Goal: Transaction & Acquisition: Book appointment/travel/reservation

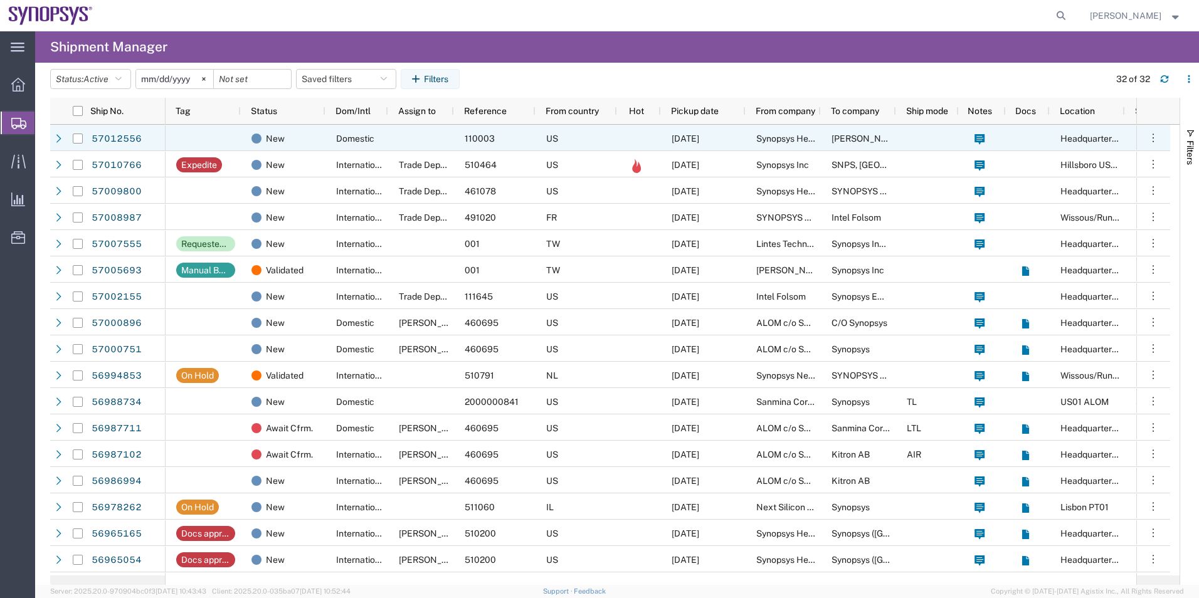
click at [417, 136] on div at bounding box center [421, 138] width 66 height 26
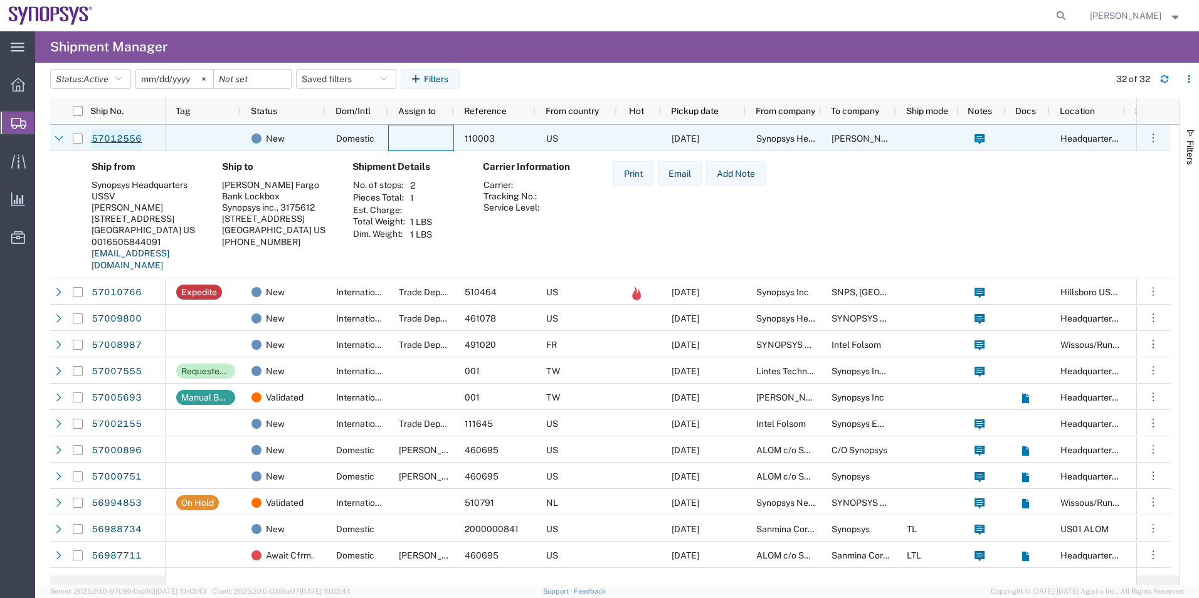
click at [139, 140] on link "57012556" at bounding box center [116, 139] width 51 height 20
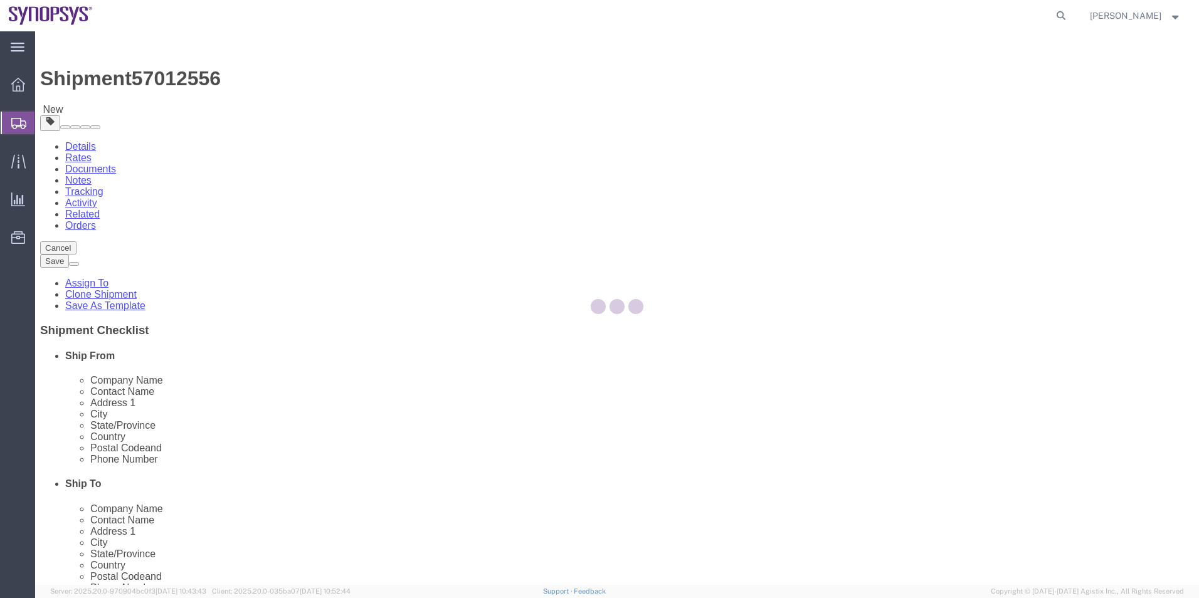
select select "63204"
select select
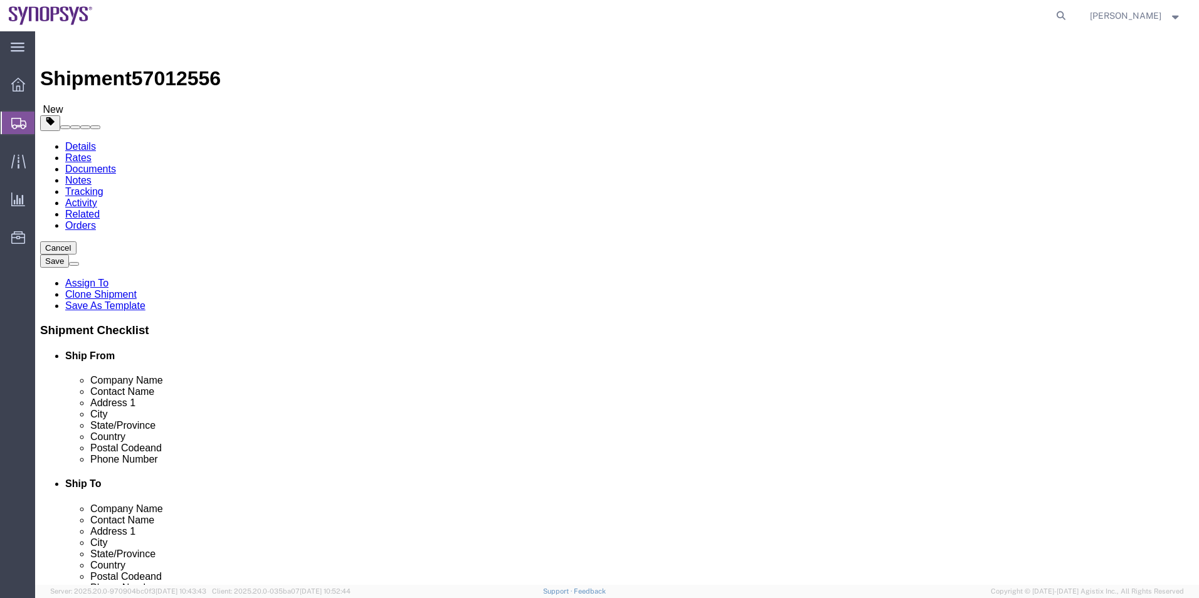
click icon
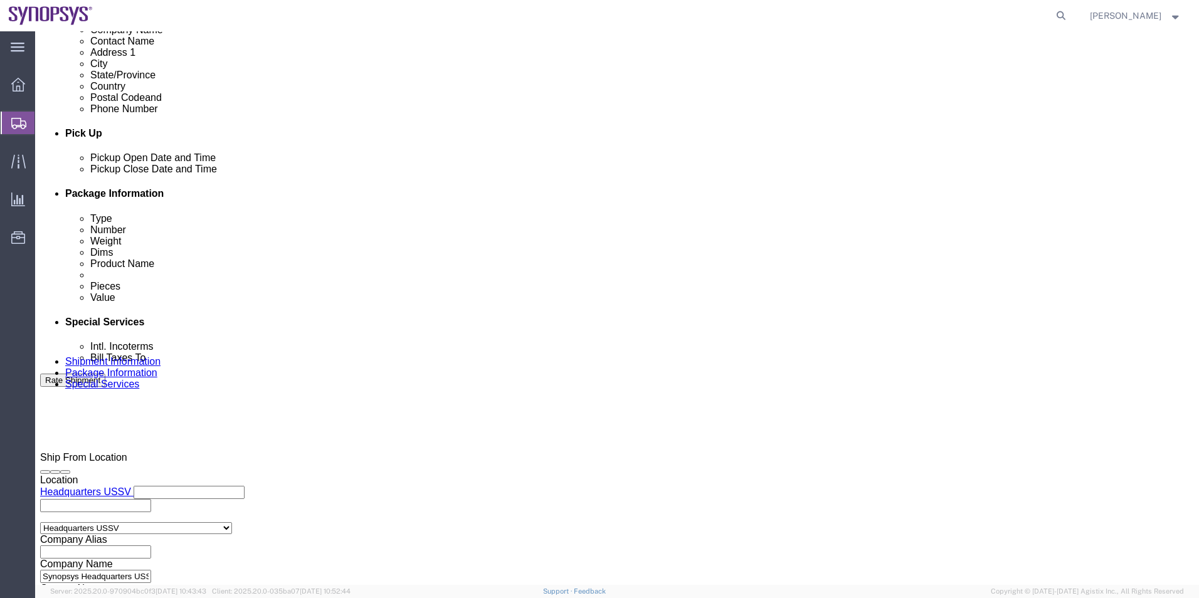
scroll to position [564, 0]
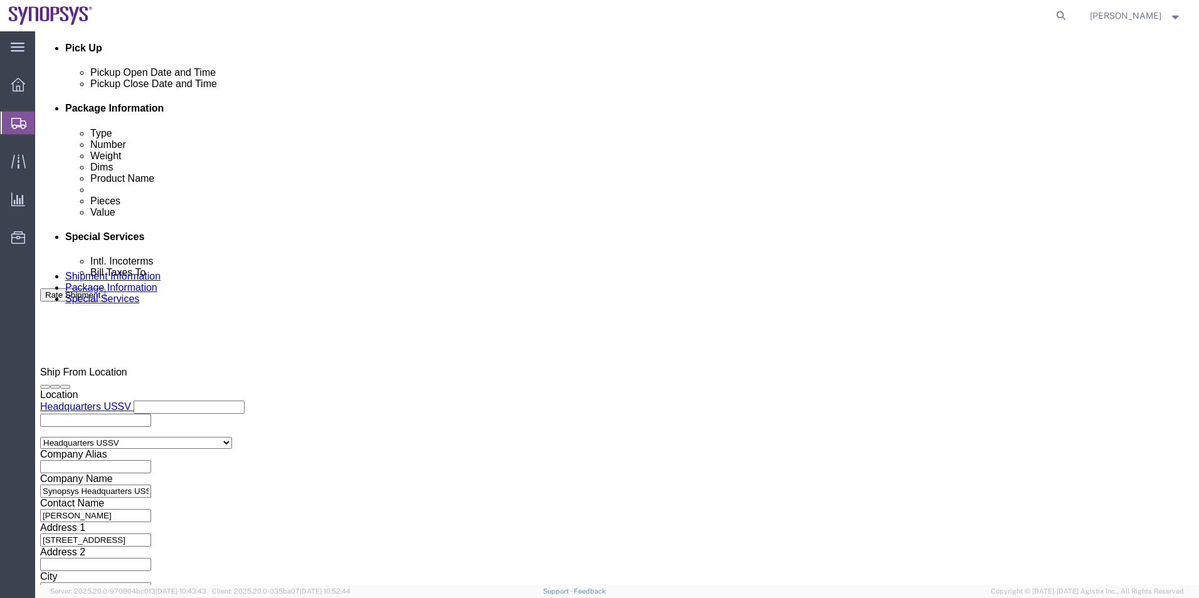
click button "Rate Shipment"
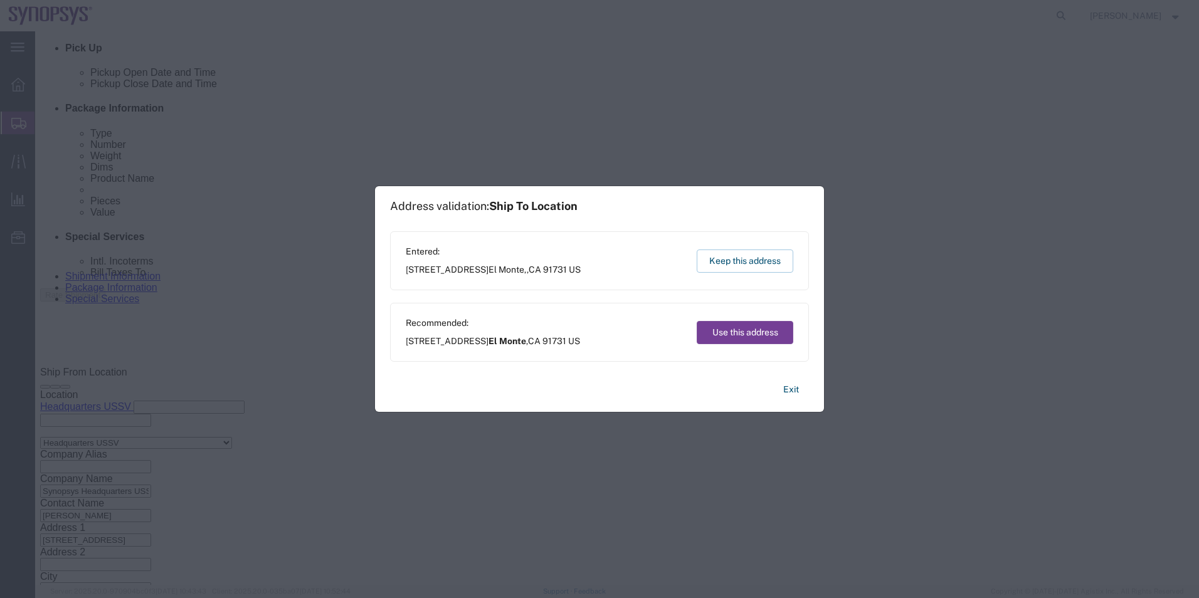
click at [752, 334] on button "Use this address" at bounding box center [745, 332] width 97 height 23
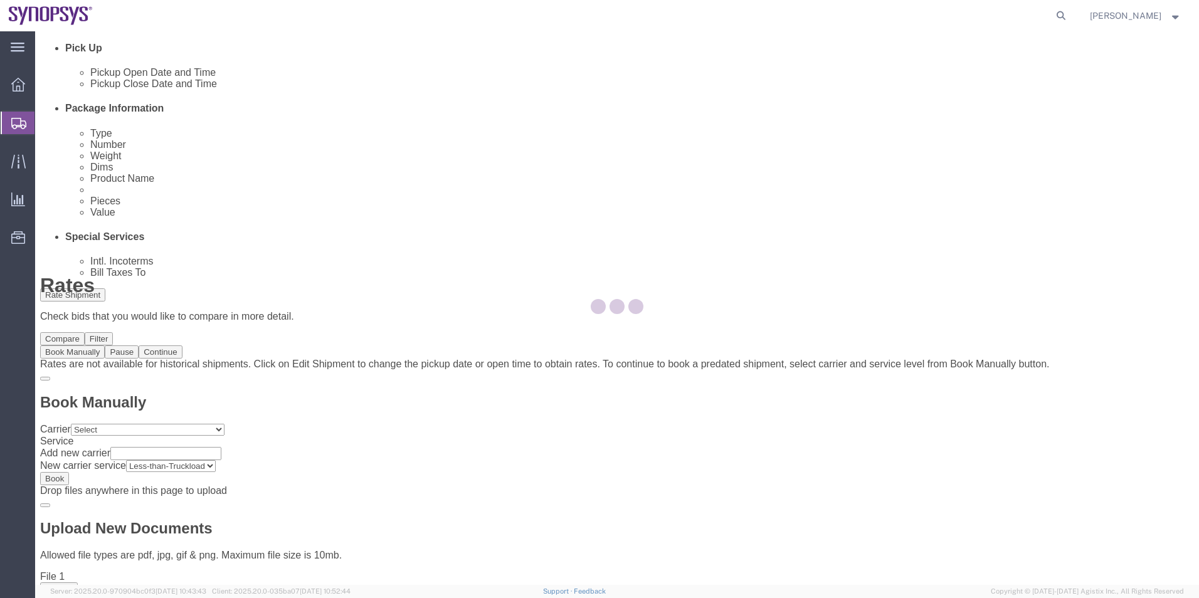
scroll to position [0, 0]
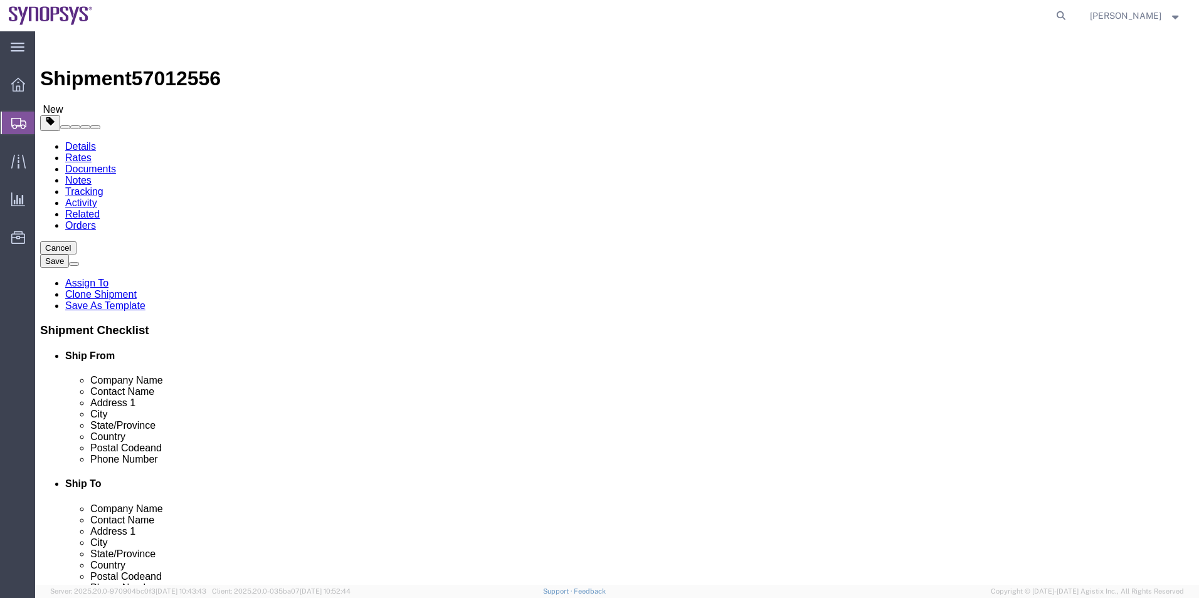
click at [91, 141] on link "Details" at bounding box center [80, 146] width 31 height 11
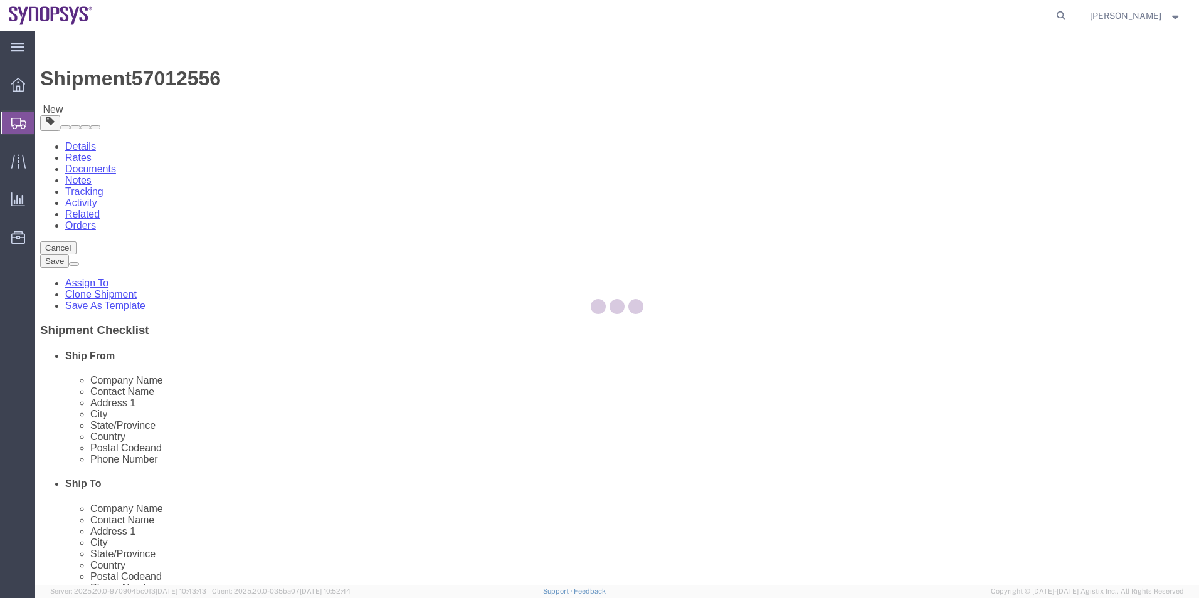
select select "63204"
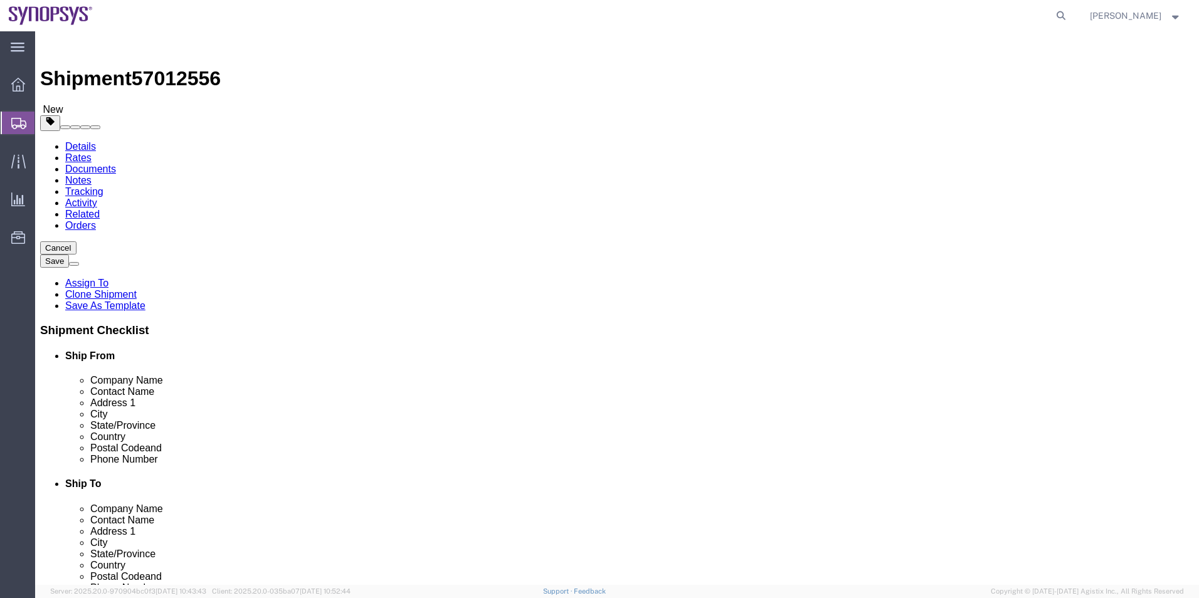
click button "Rate Shipment"
click at [70, 141] on link "Details" at bounding box center [80, 146] width 31 height 11
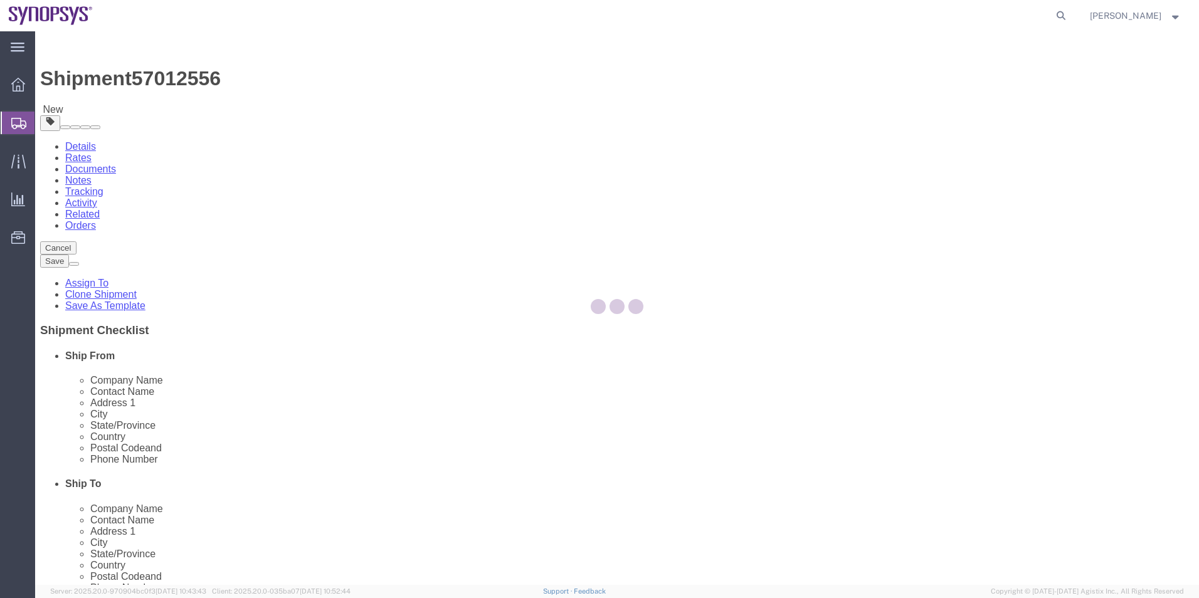
select select "63204"
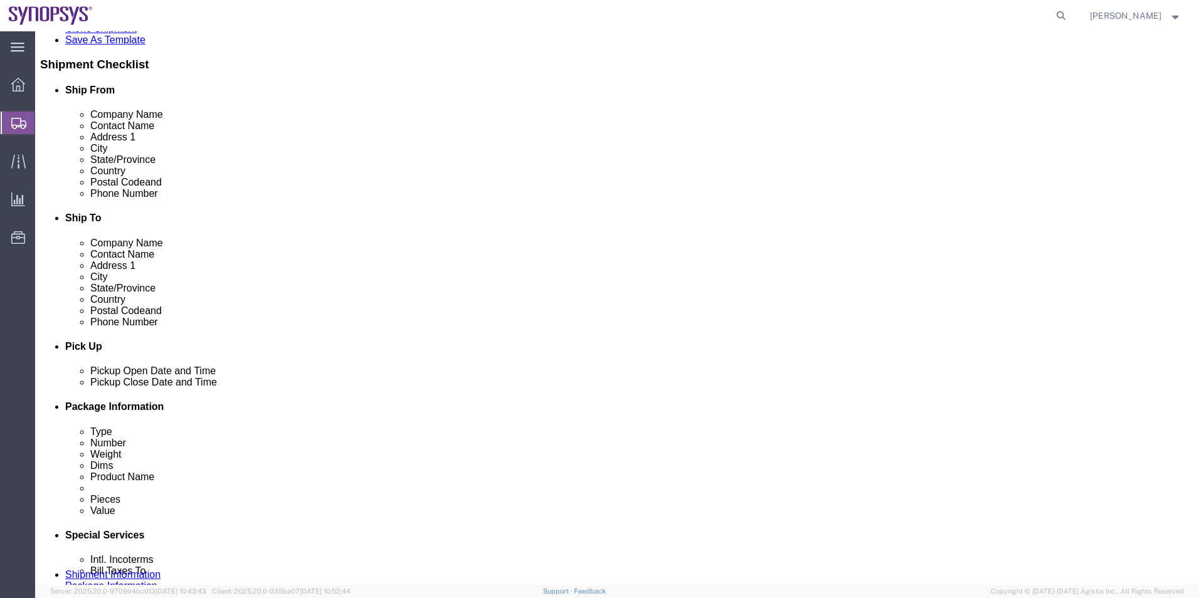
scroll to position [376, 0]
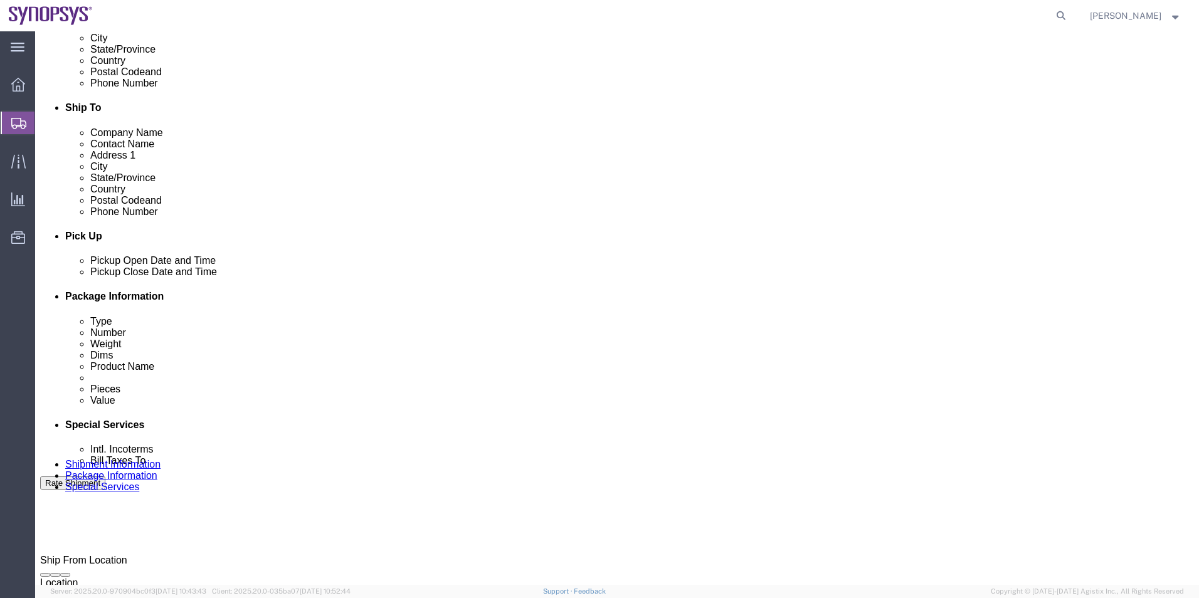
click div "Oct 02 2025 2:30 PM"
type input "3:30 PM"
click button "Apply"
click button "Rate Shipment"
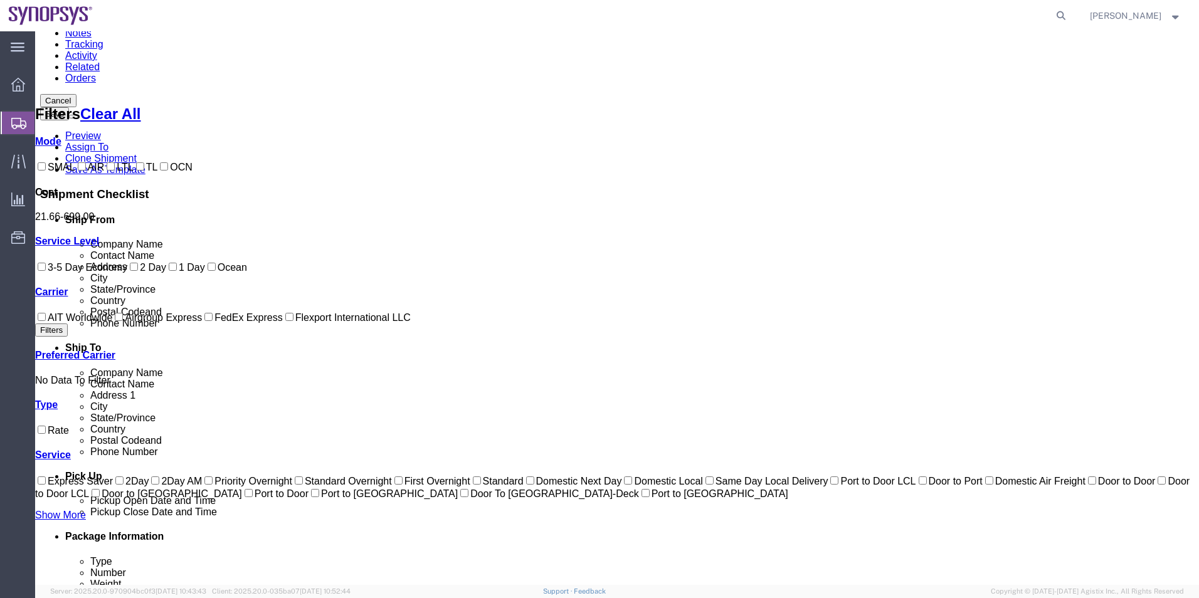
scroll to position [139, 0]
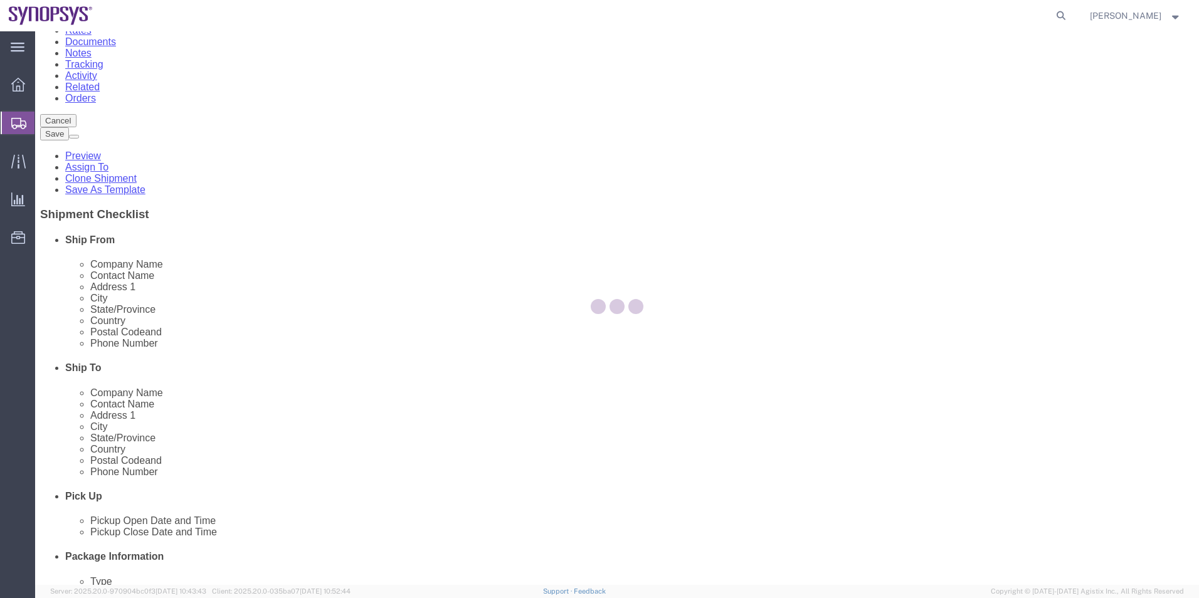
scroll to position [0, 0]
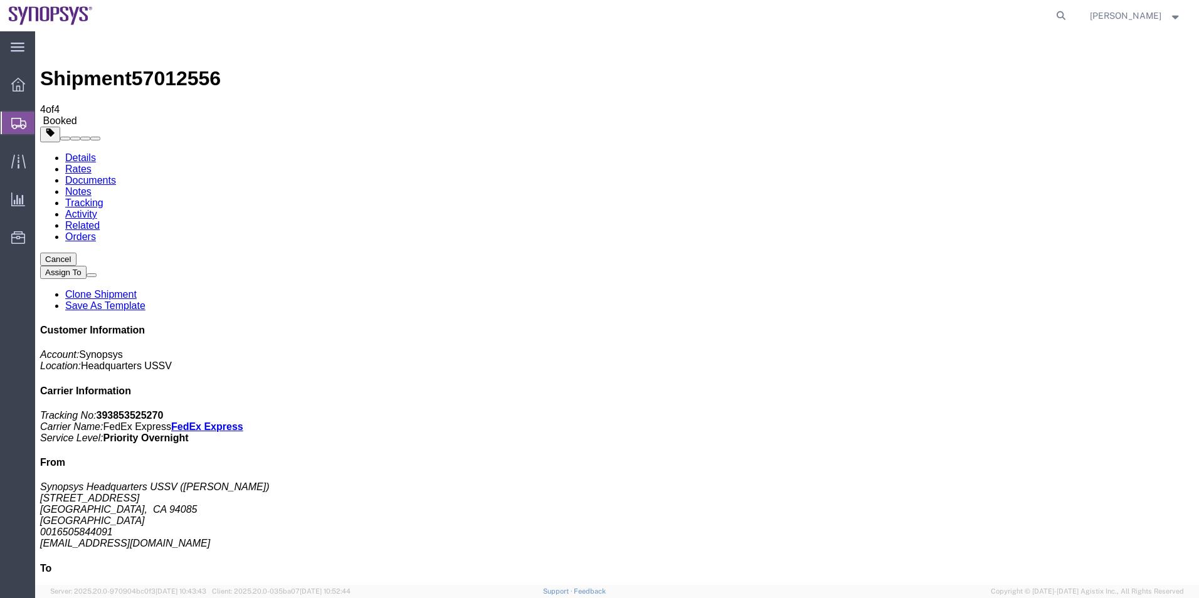
click at [1059, 18] on icon at bounding box center [1061, 16] width 18 height 18
type input "57009348"
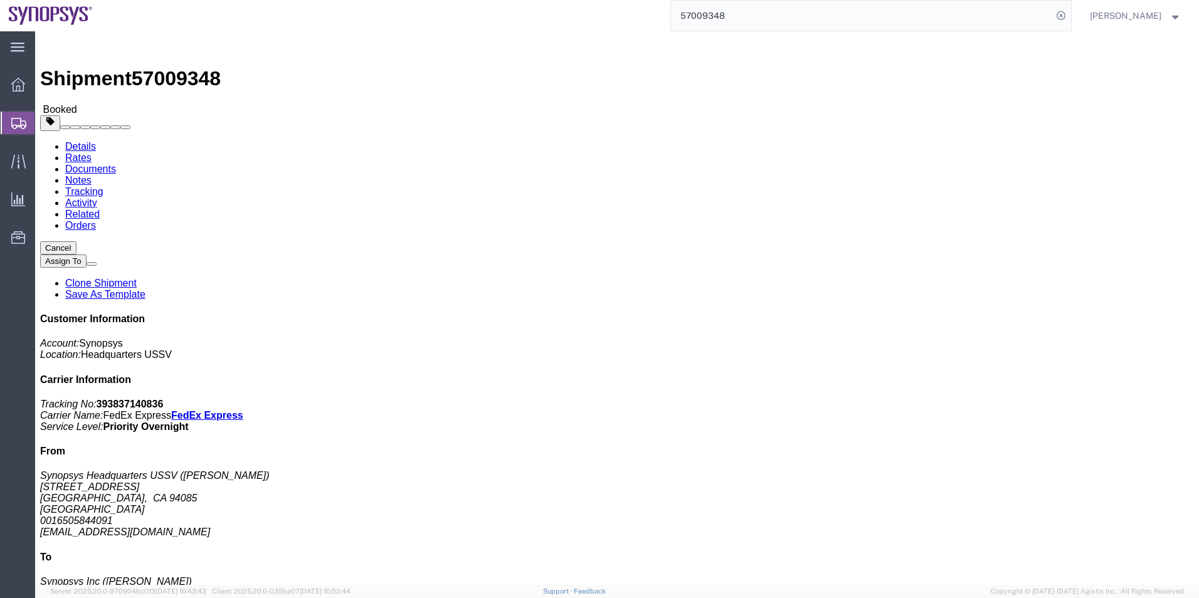
click link "Documents"
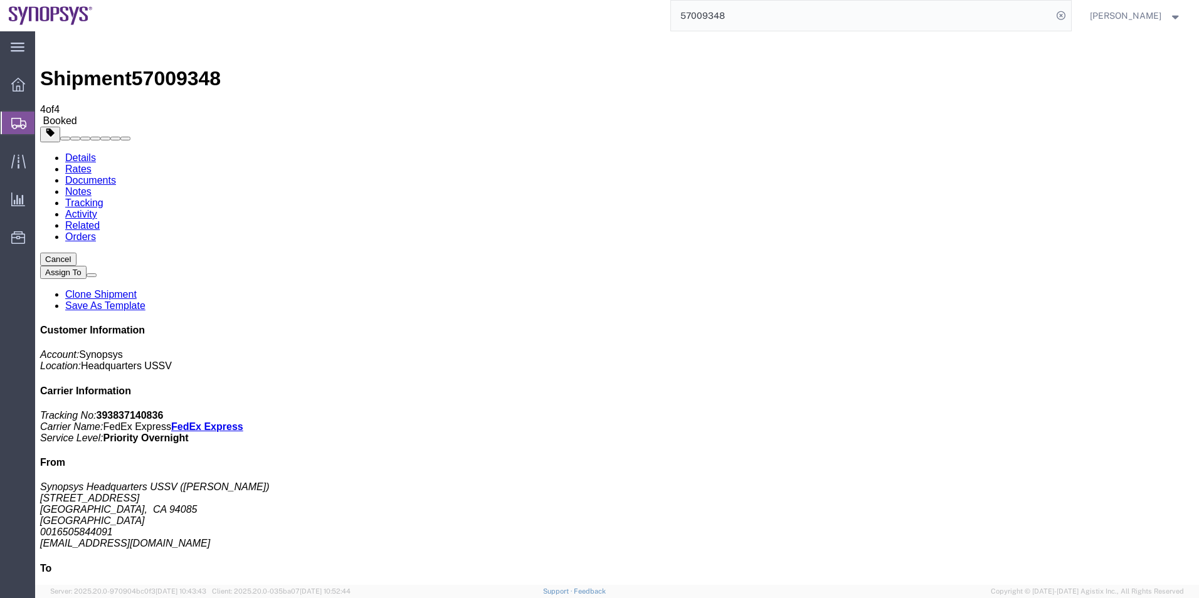
drag, startPoint x: 786, startPoint y: 11, endPoint x: 587, endPoint y: 12, distance: 198.1
click at [591, 12] on div "57009348" at bounding box center [587, 15] width 970 height 31
type input "4"
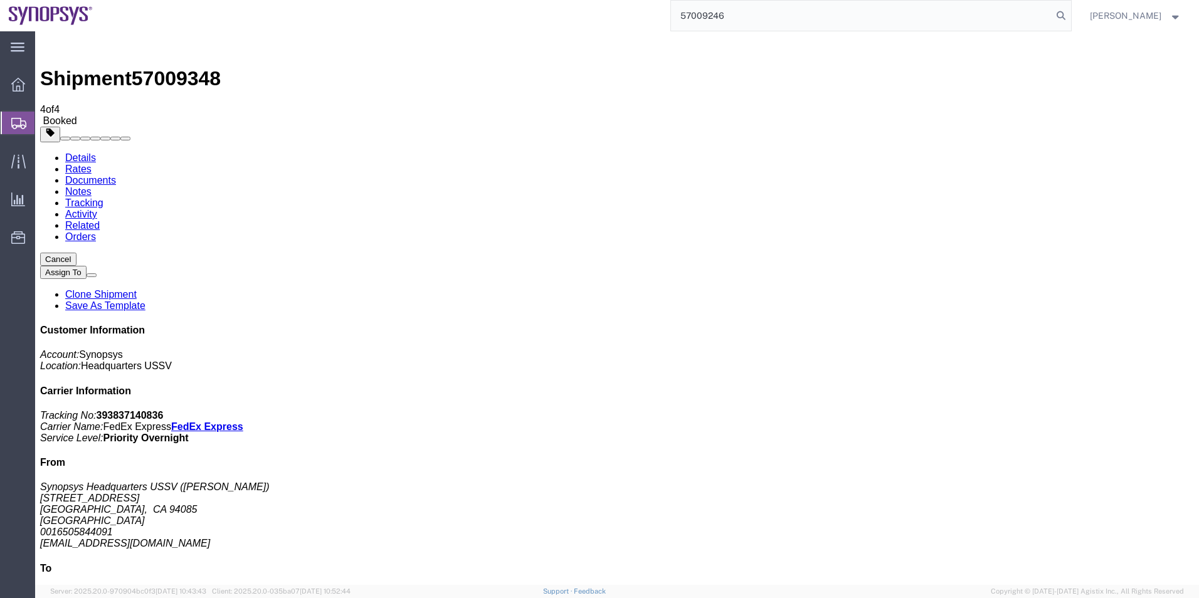
type input "57009246"
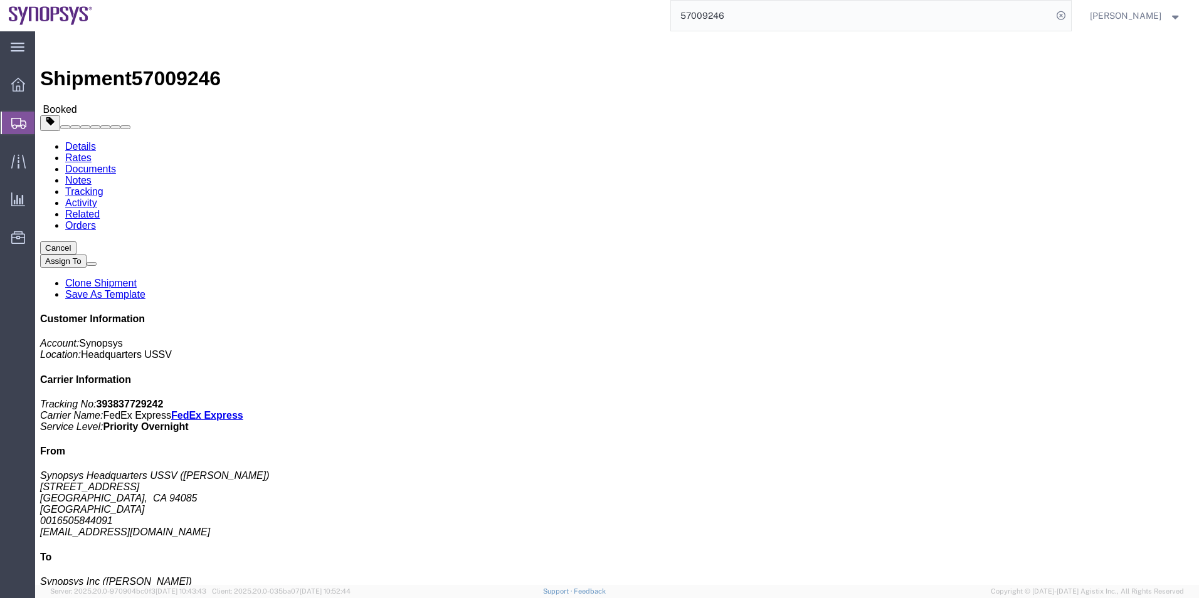
click link "Documents"
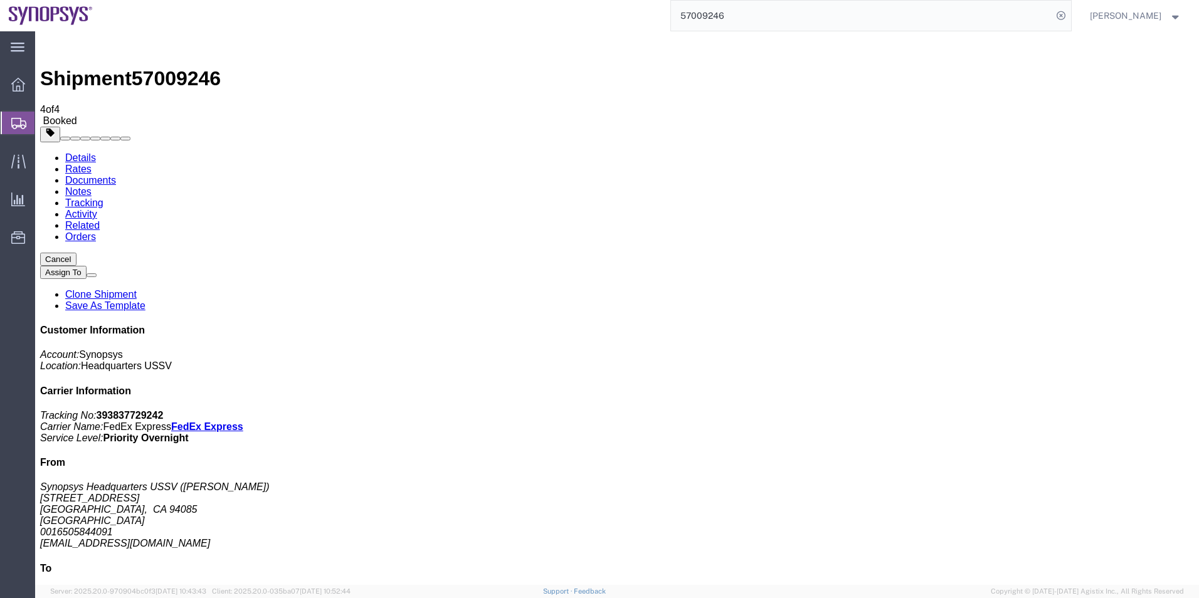
click at [82, 152] on link "Details" at bounding box center [80, 157] width 31 height 11
click link "Documents"
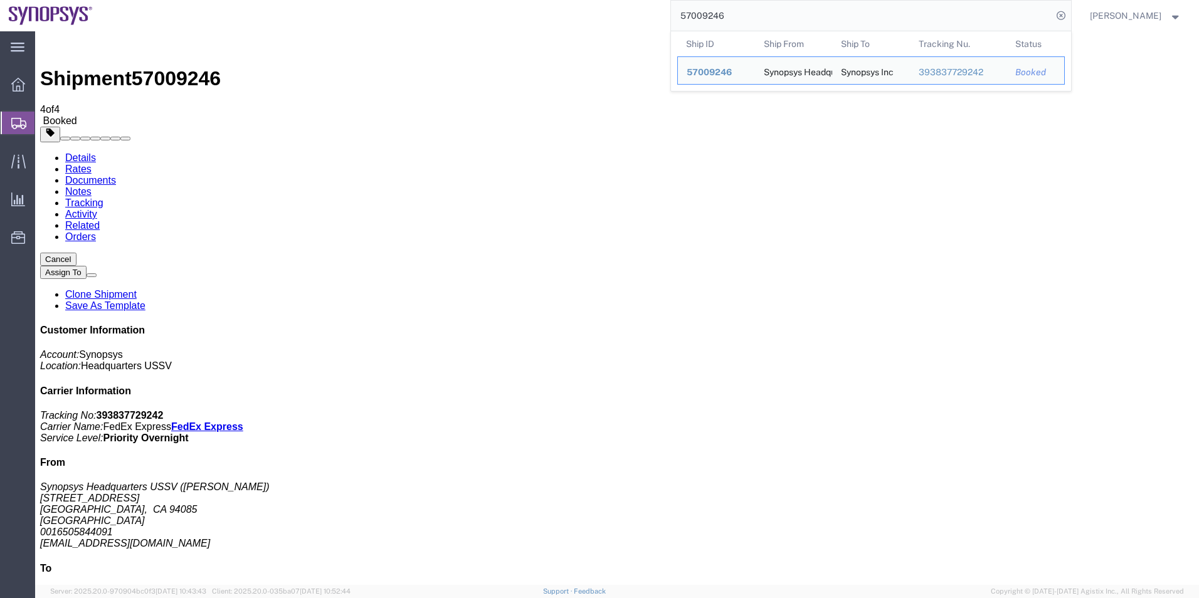
drag, startPoint x: 754, startPoint y: 17, endPoint x: 614, endPoint y: 0, distance: 140.2
click at [615, 1] on div "57009246 Ship ID Ship From Ship To Tracking Nu. Status Ship ID 57009246 Ship Fr…" at bounding box center [587, 15] width 970 height 31
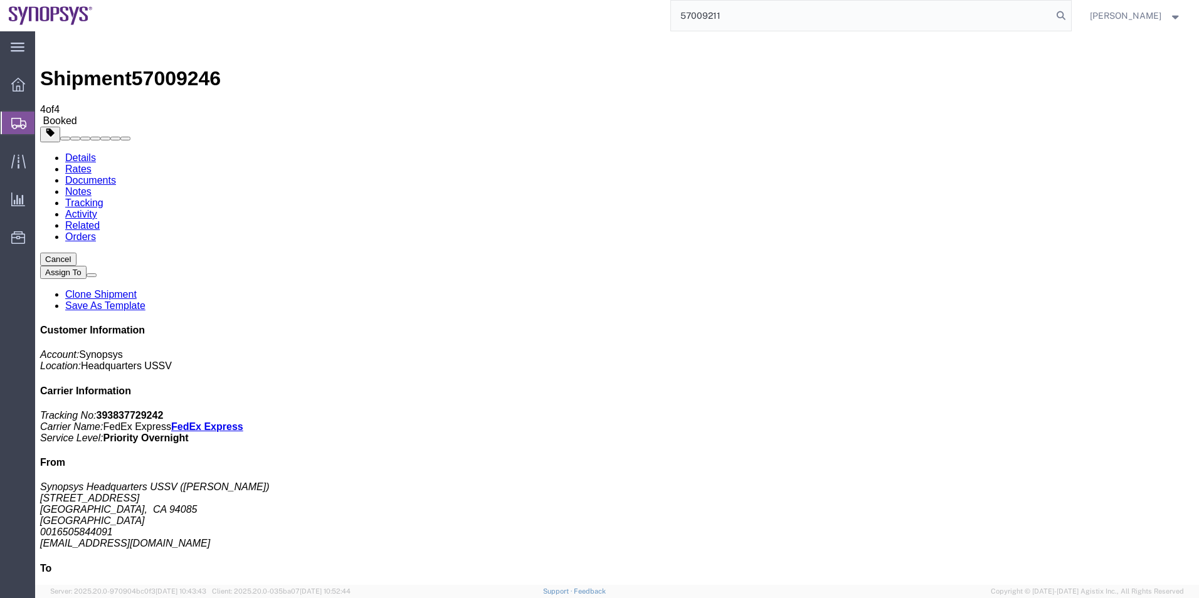
type input "57009211"
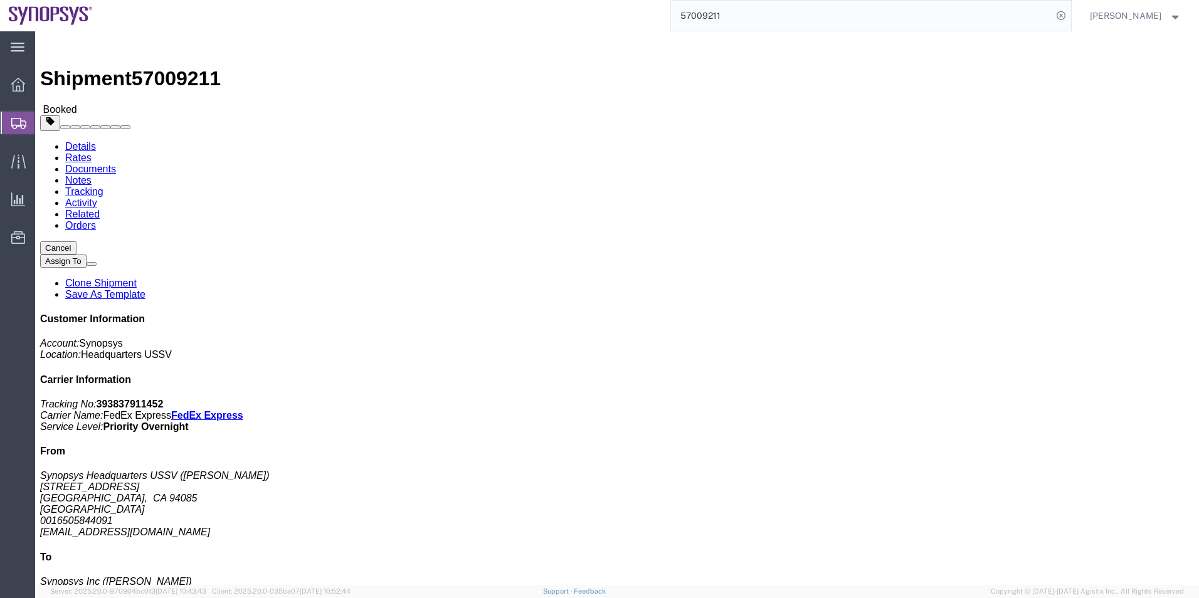
click link "Documents"
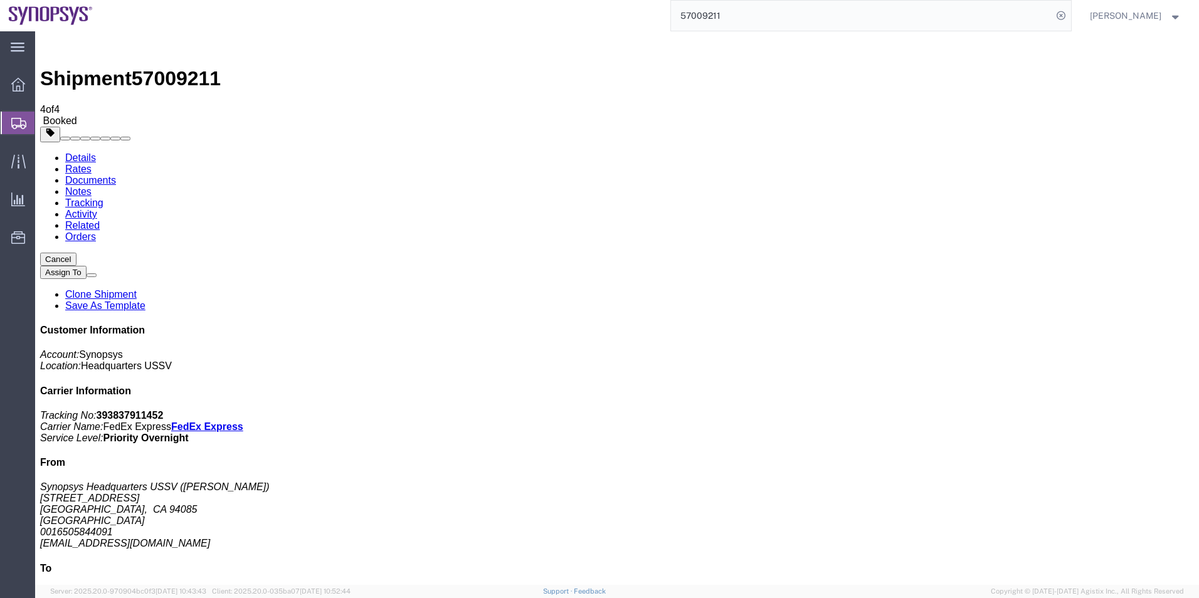
click at [0, 0] on span "Shipment Manager" at bounding box center [0, 0] width 0 height 0
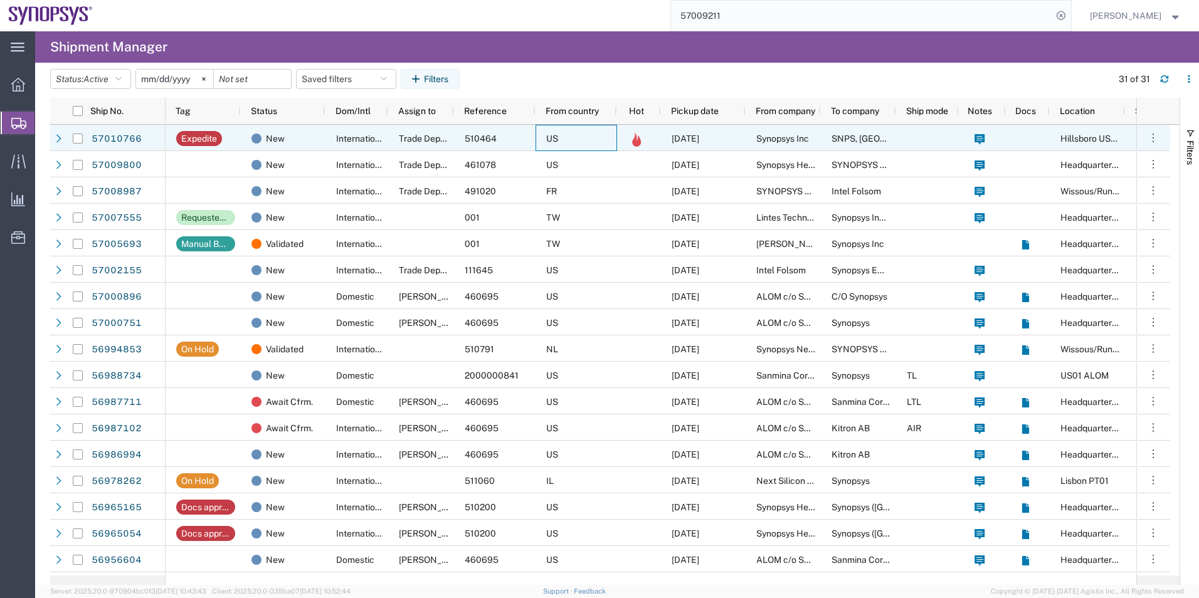
click at [544, 139] on div "US" at bounding box center [576, 138] width 82 height 26
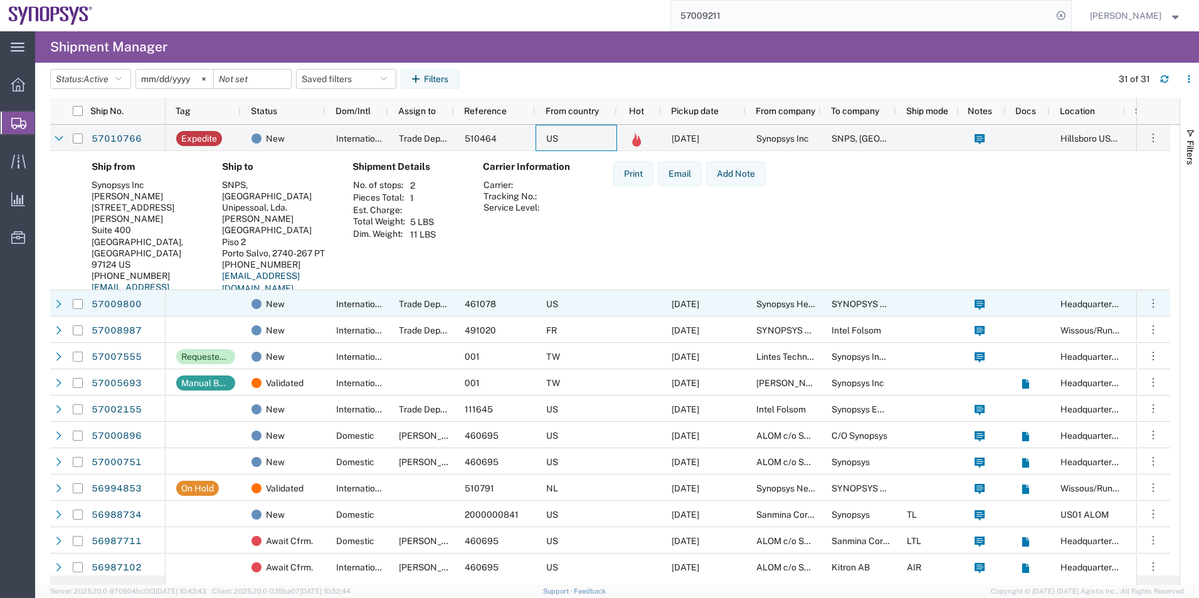
click at [227, 310] on div at bounding box center [203, 303] width 75 height 26
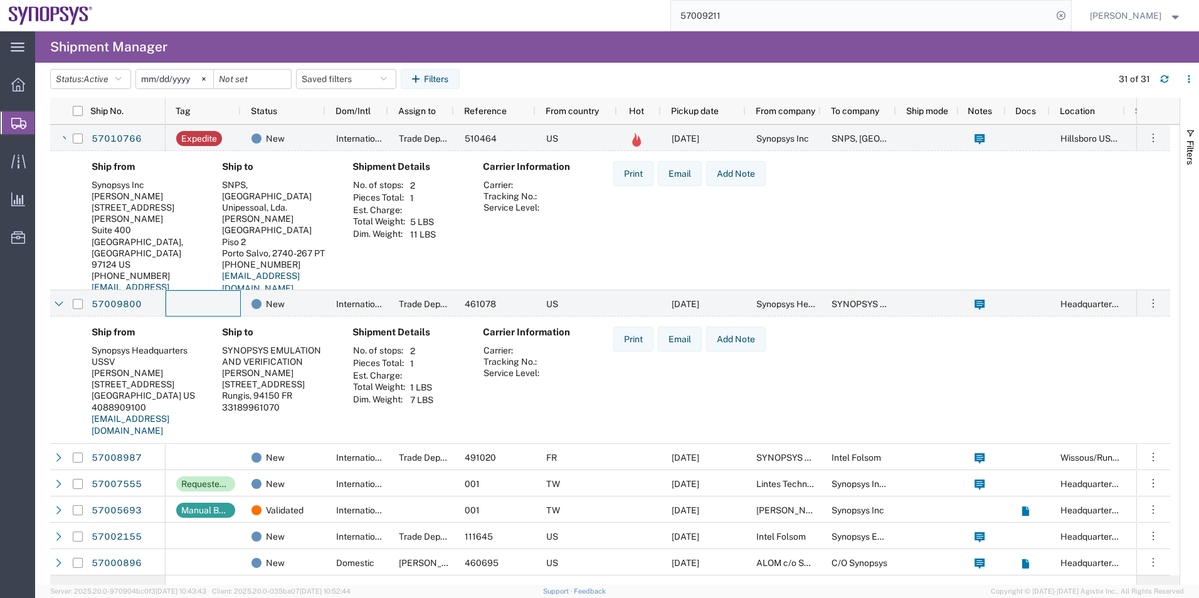
scroll to position [63, 0]
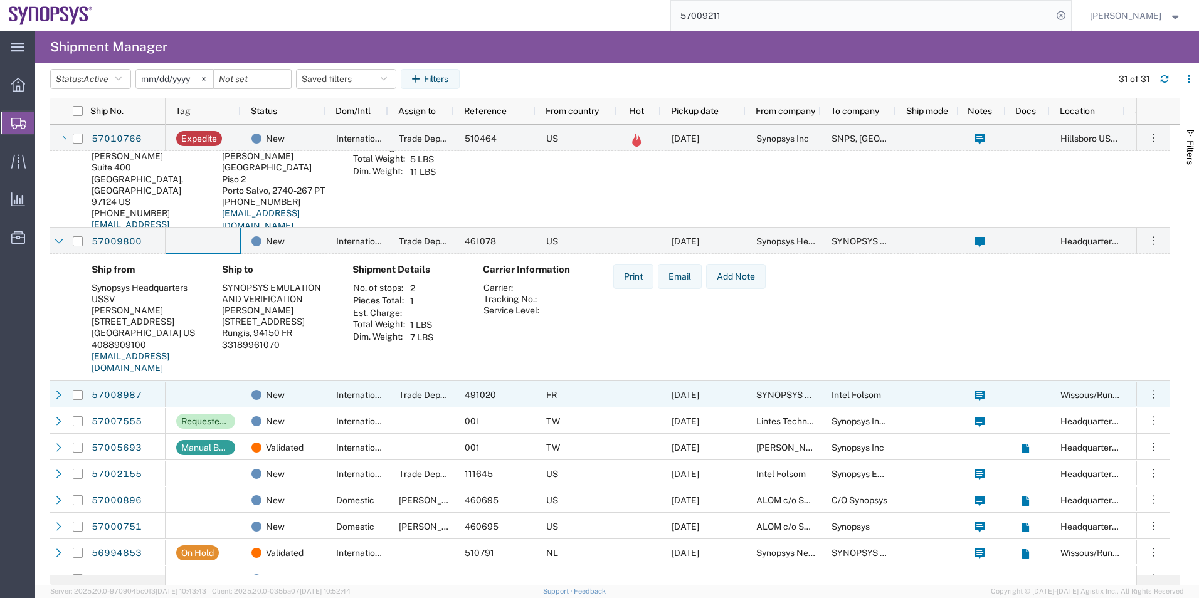
click at [213, 391] on div at bounding box center [203, 394] width 75 height 26
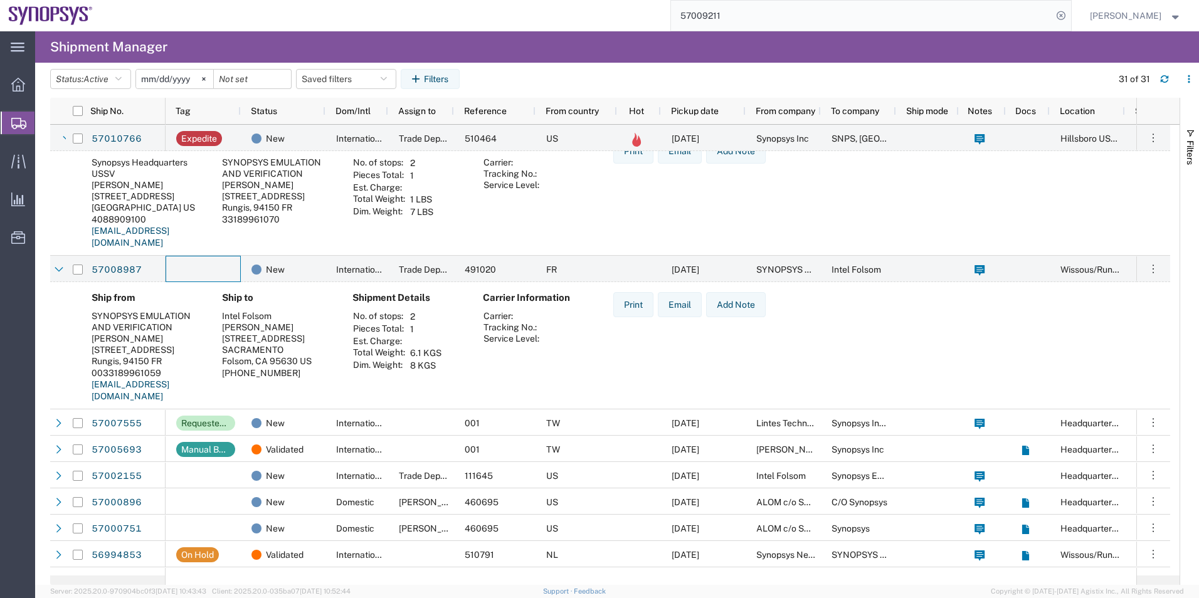
scroll to position [0, 0]
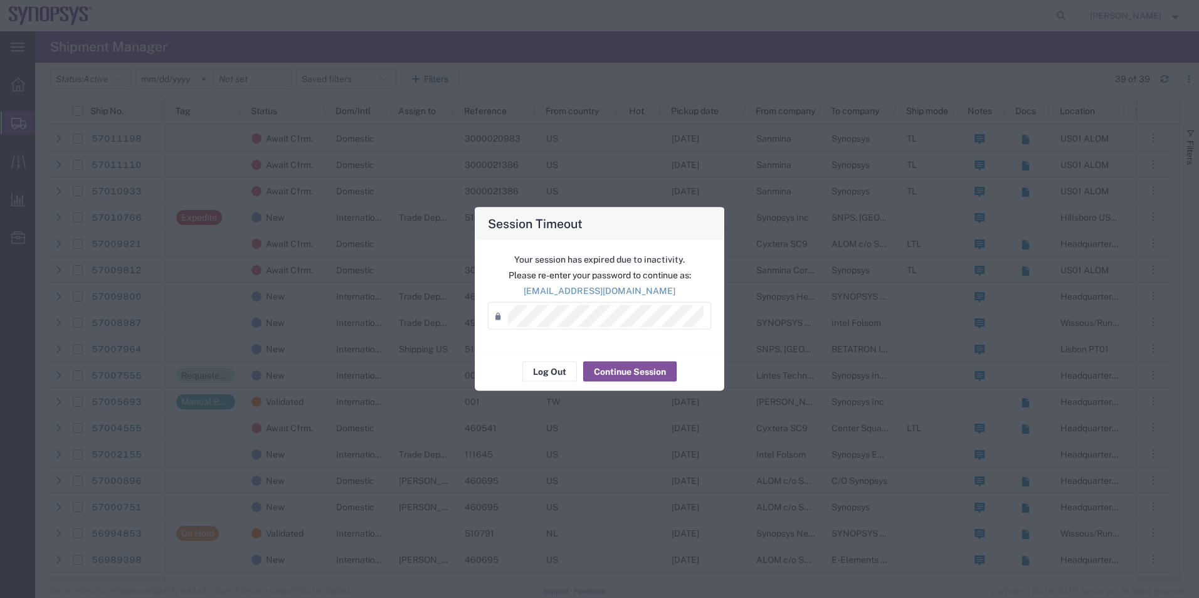
click at [320, 398] on div "Session Timeout Your session has expired due to inactivity. Please re-enter you…" at bounding box center [599, 299] width 1199 height 598
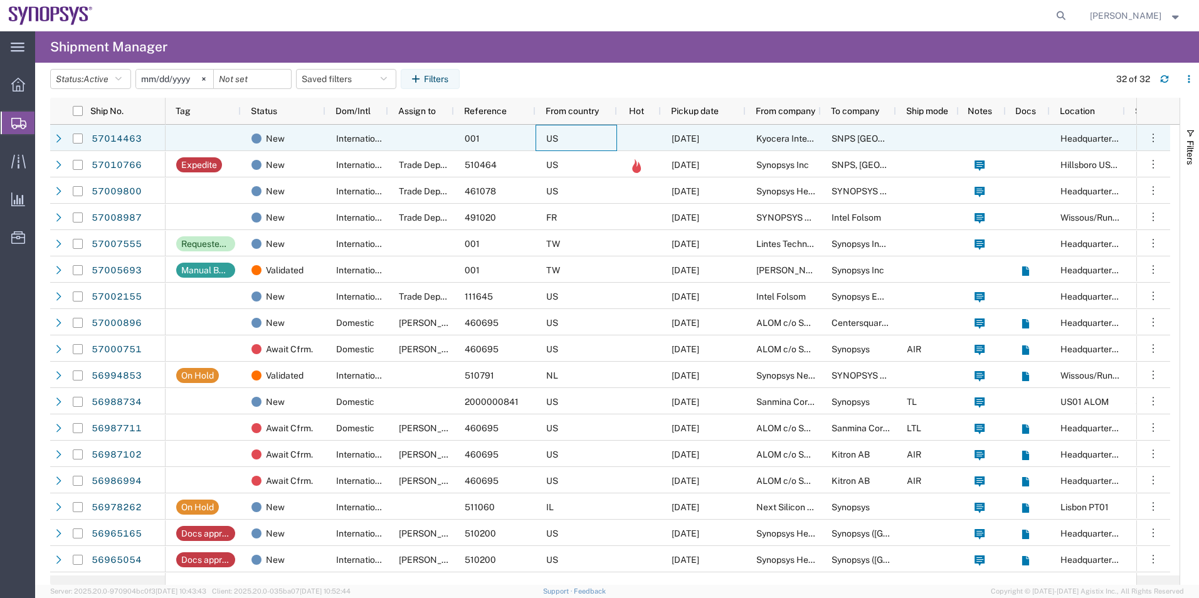
click at [573, 130] on div "US" at bounding box center [576, 138] width 82 height 26
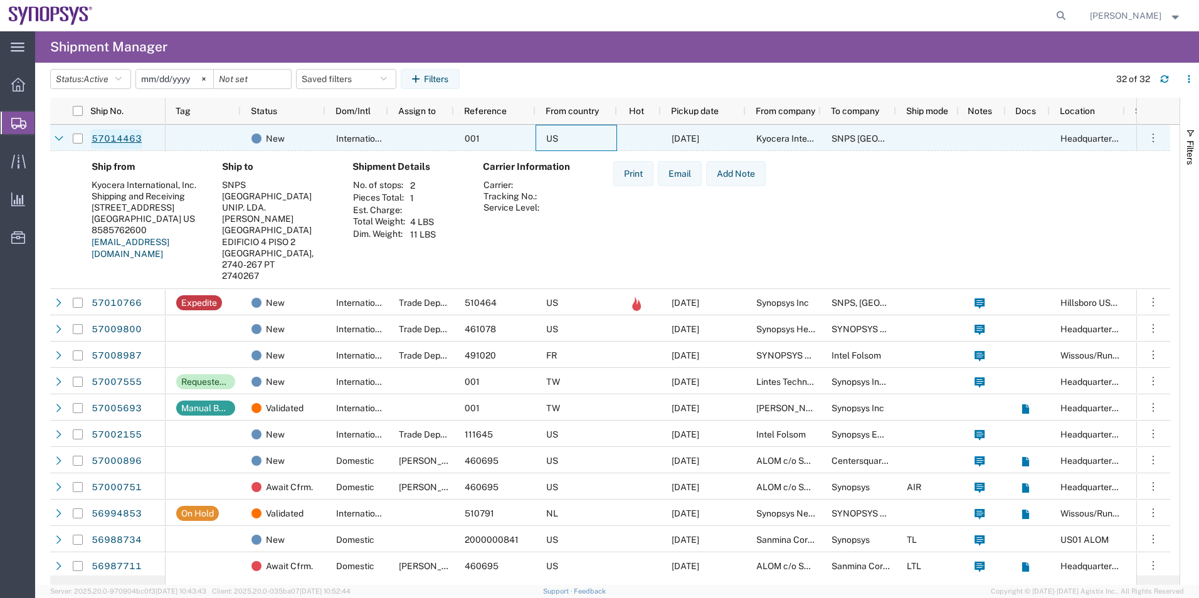
click at [115, 142] on link "57014463" at bounding box center [116, 139] width 51 height 20
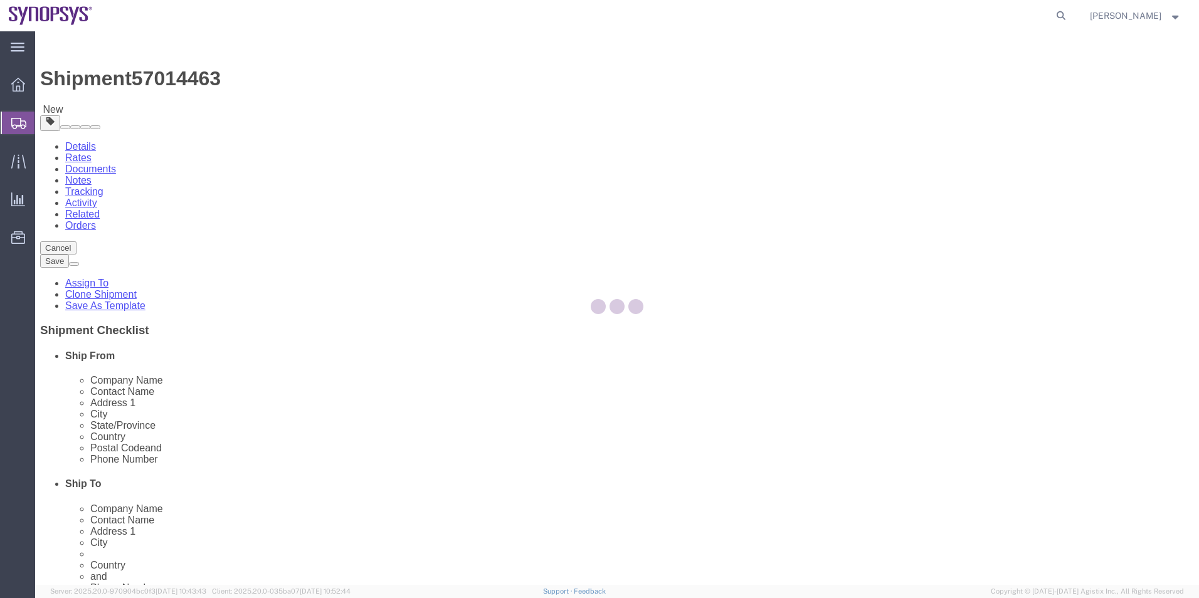
click at [154, 48] on div at bounding box center [617, 308] width 1164 height 554
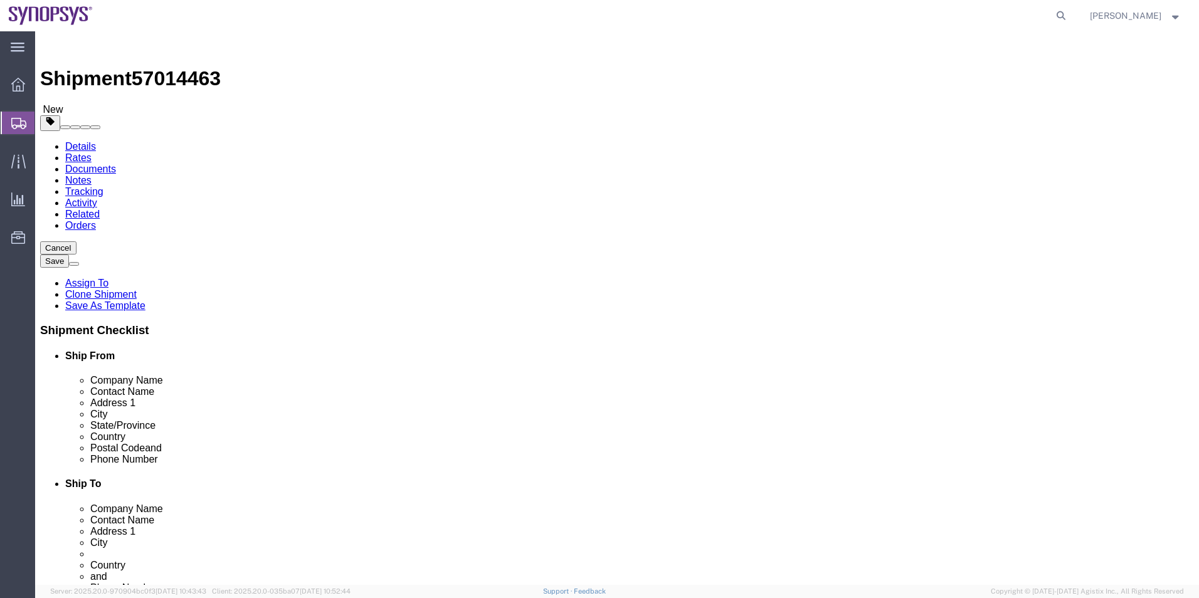
select select
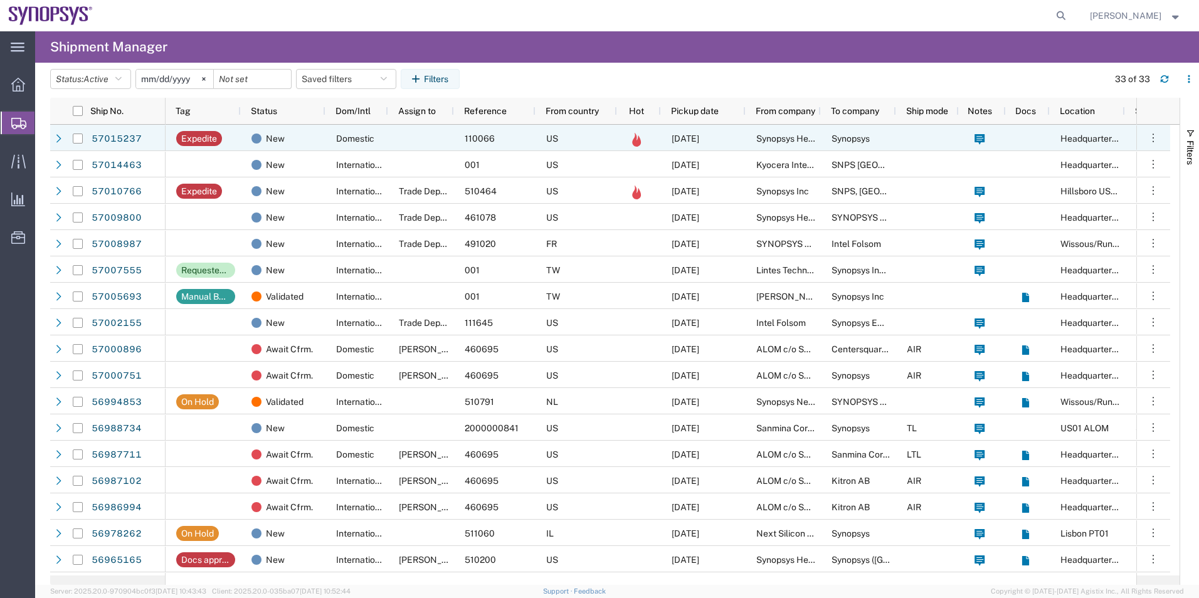
click at [409, 132] on div at bounding box center [421, 138] width 66 height 26
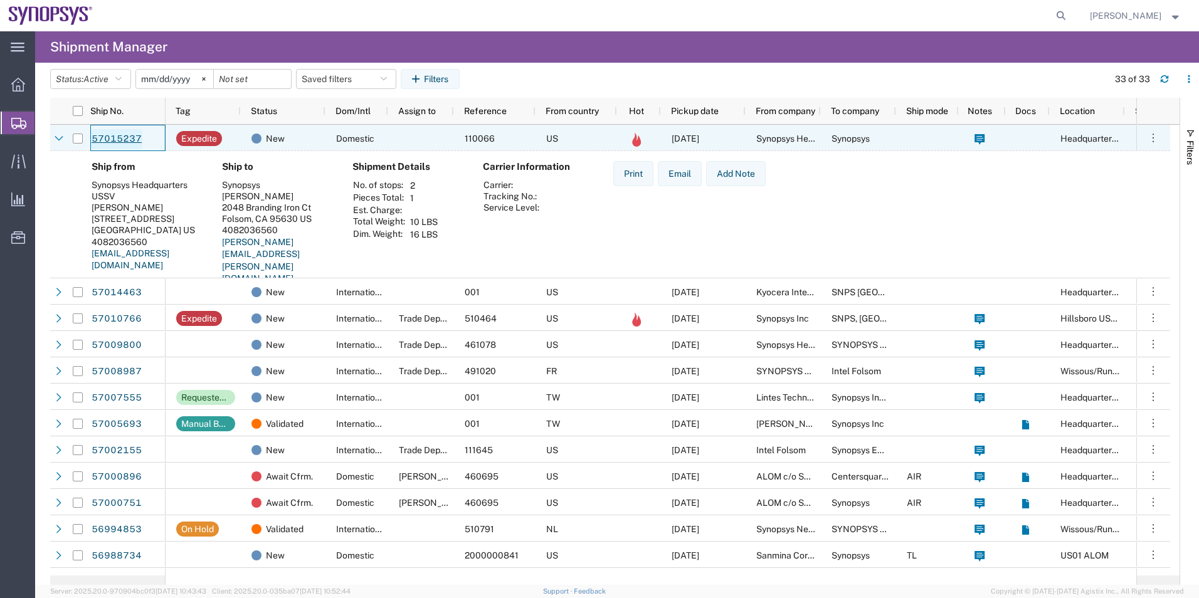
click at [125, 142] on link "57015237" at bounding box center [116, 139] width 51 height 20
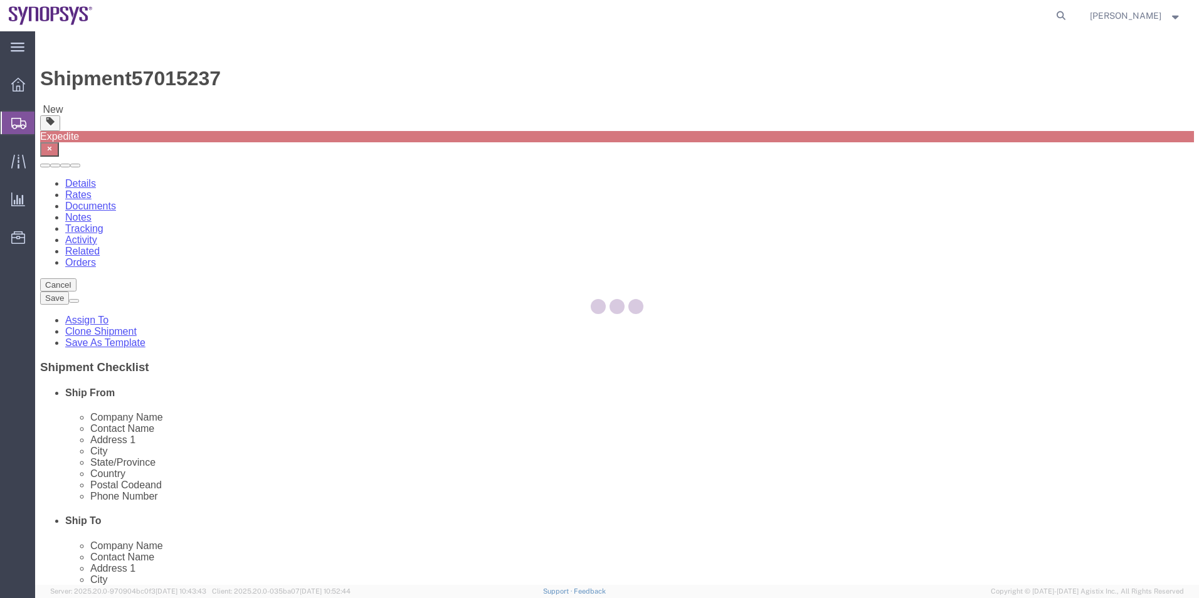
select select "63204"
select select
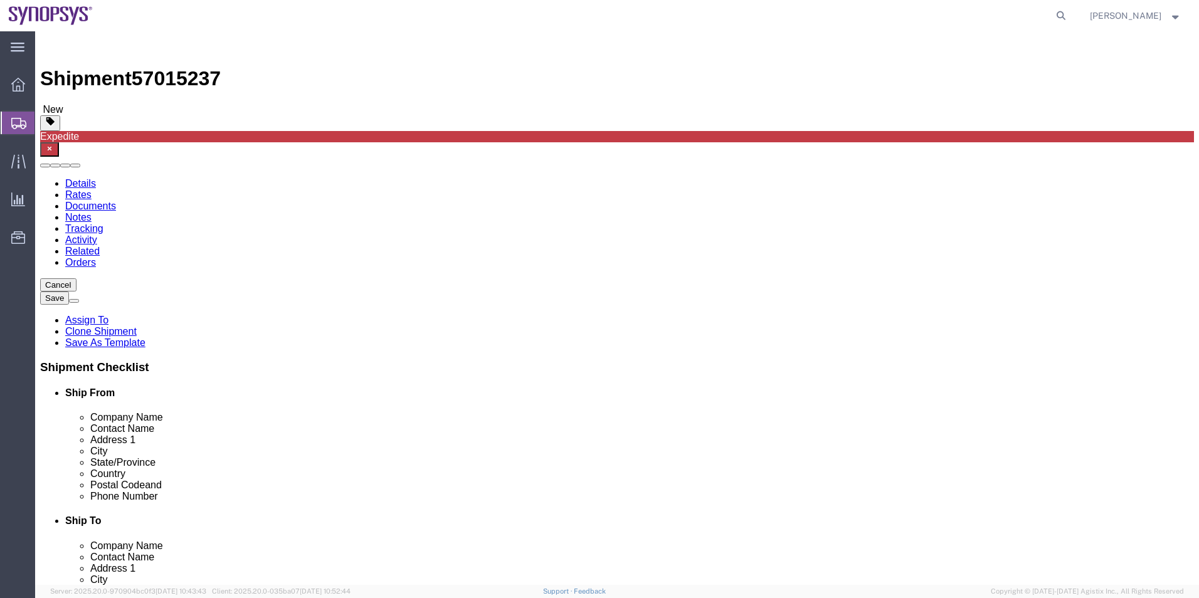
click icon
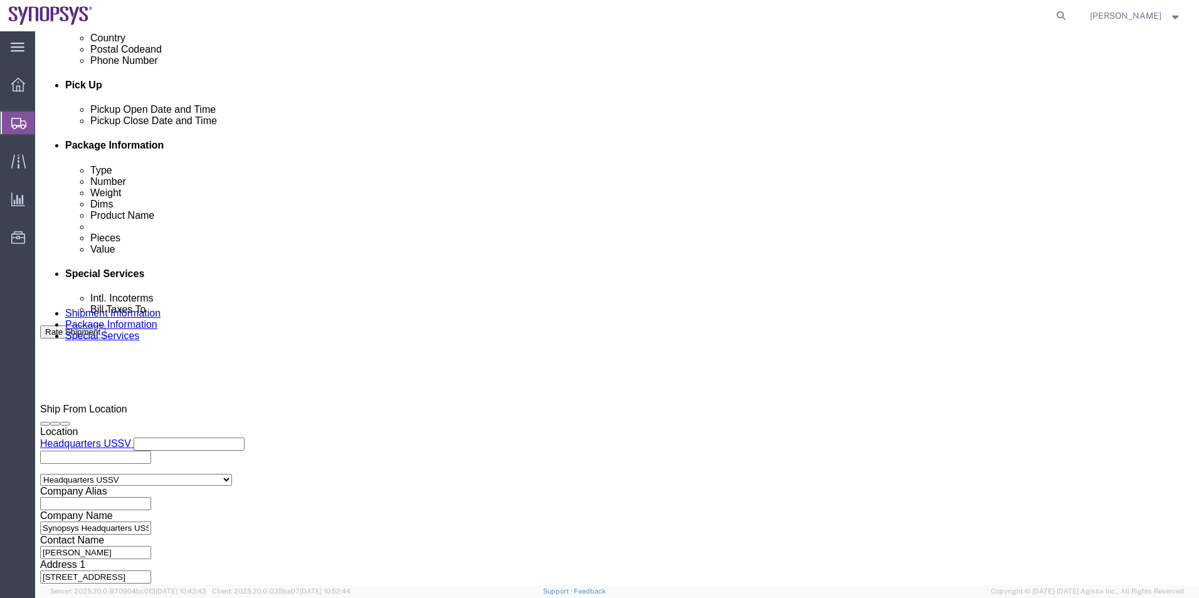
scroll to position [752, 0]
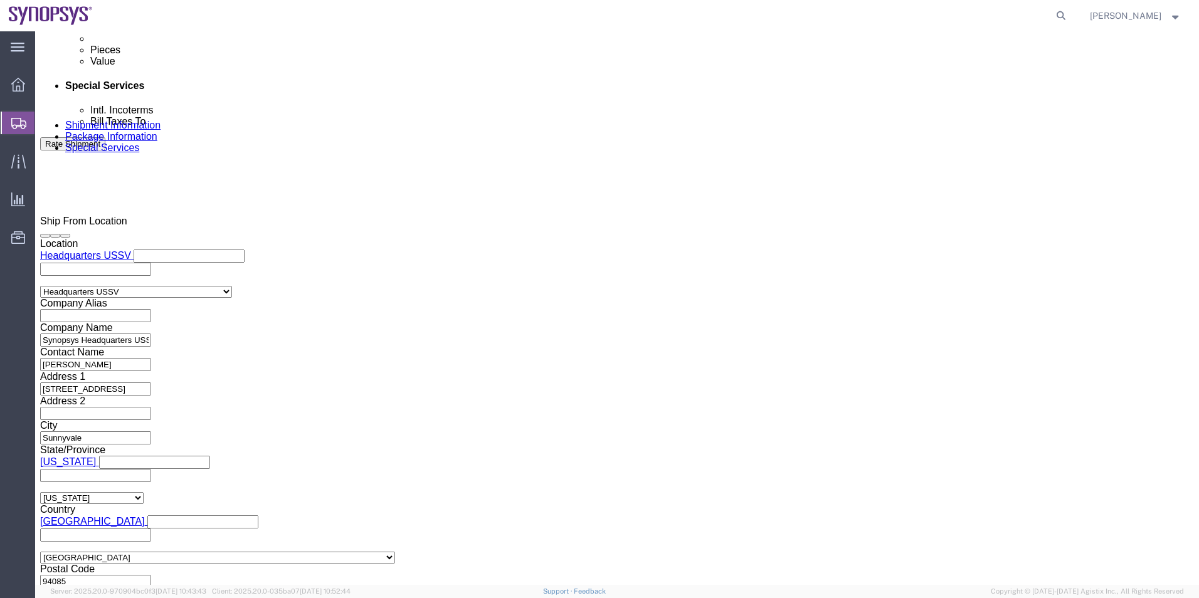
click textarea
type textarea "Please see attached. -Kaelen"
click label "Include shipping documents"
click input "Include shipping documents"
checkbox input "true"
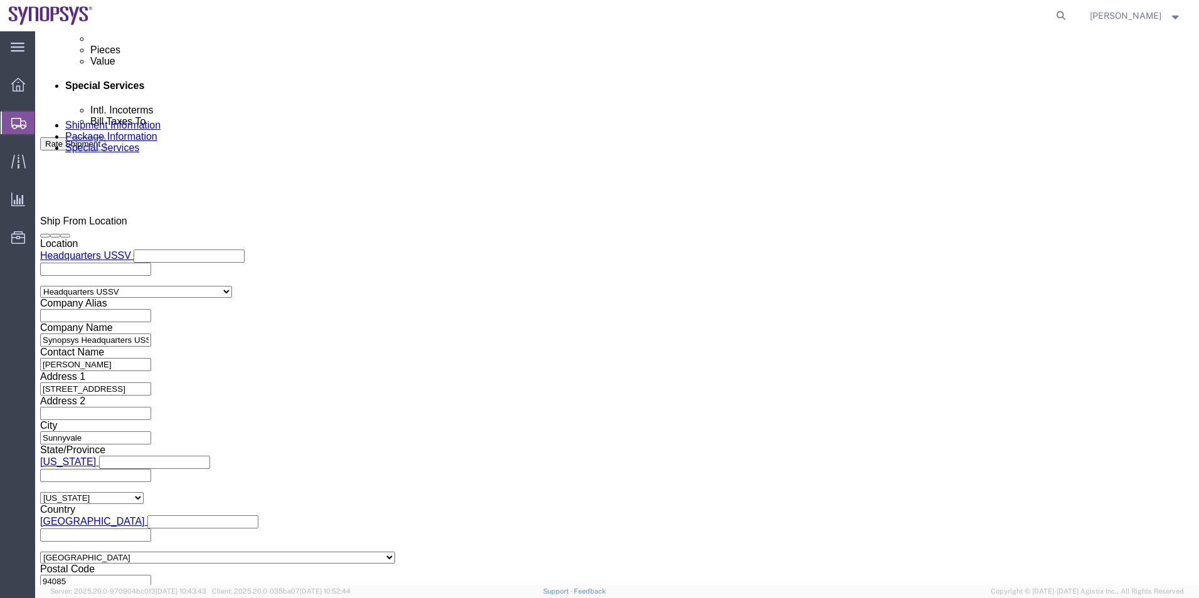
click input "Shipping Label"
checkbox input "true"
click button "Rate Shipment"
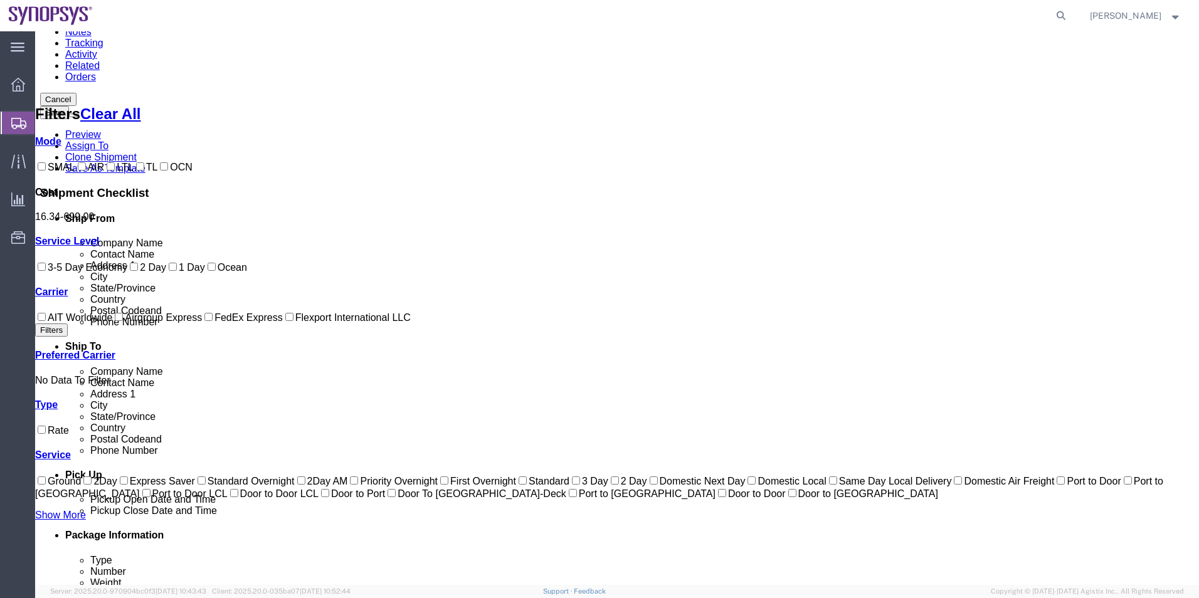
scroll to position [88, 0]
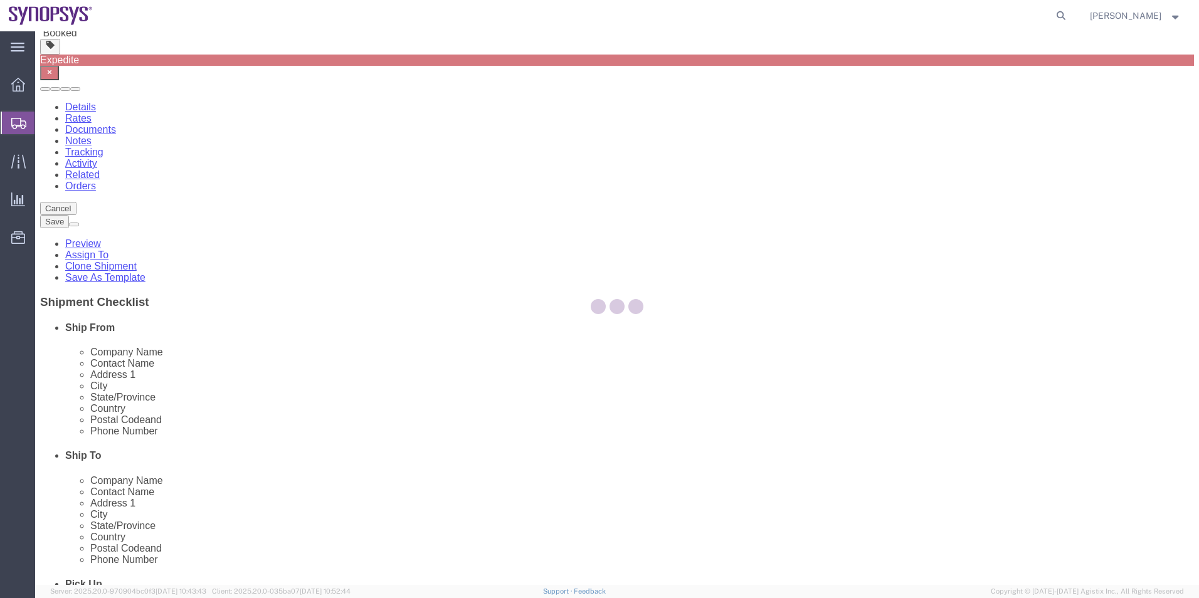
scroll to position [0, 0]
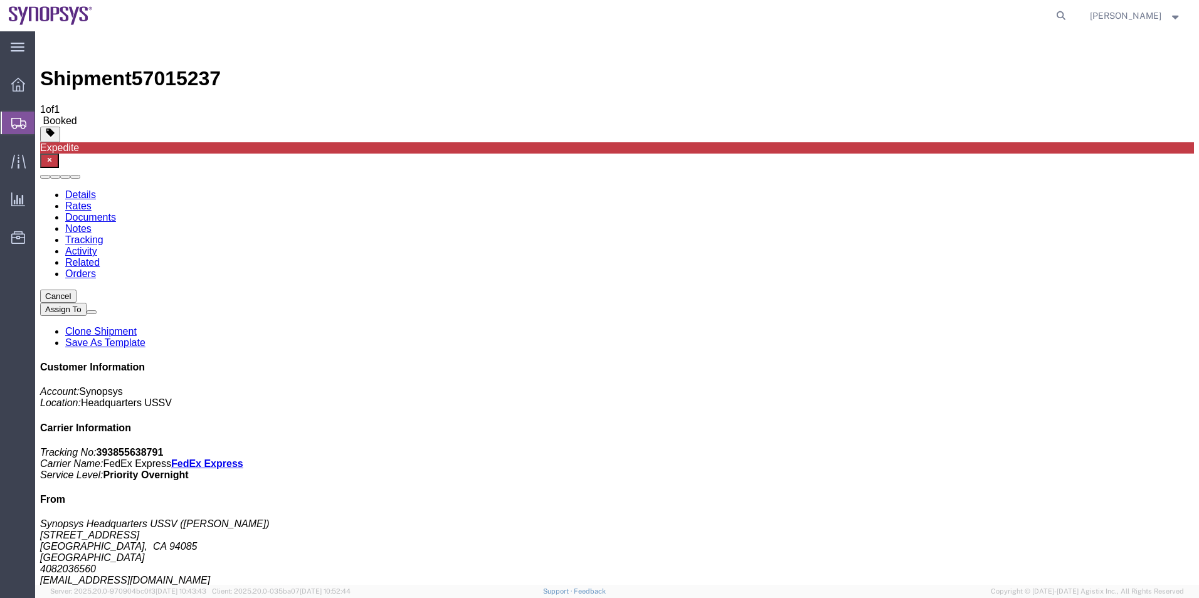
click at [0, 0] on span "Shipment Manager" at bounding box center [0, 0] width 0 height 0
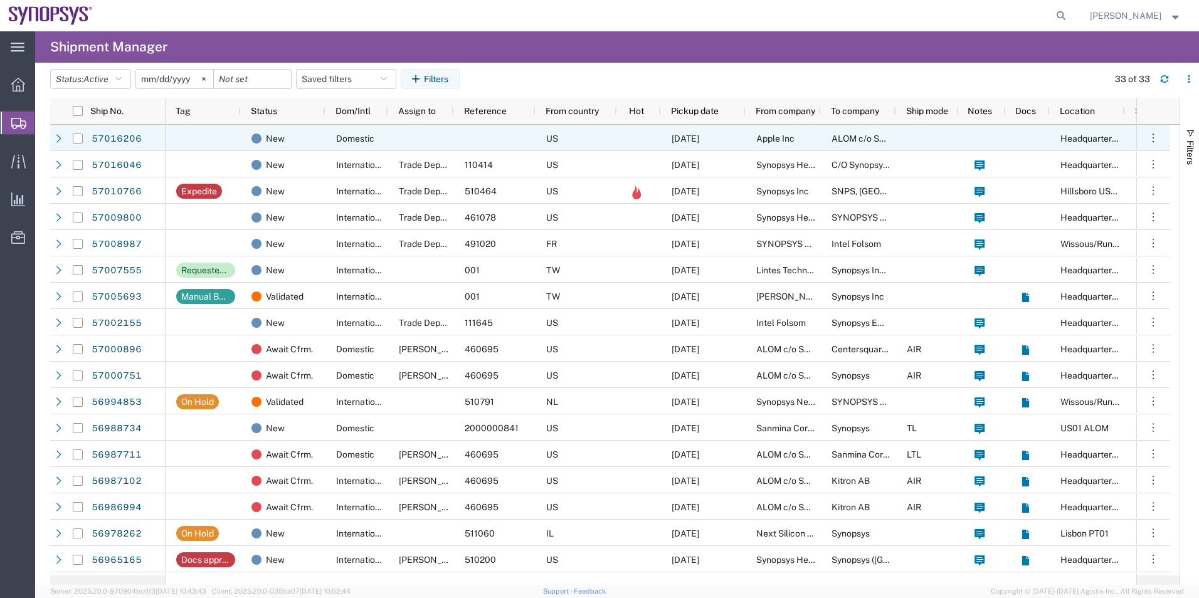
click at [415, 137] on div at bounding box center [421, 138] width 66 height 26
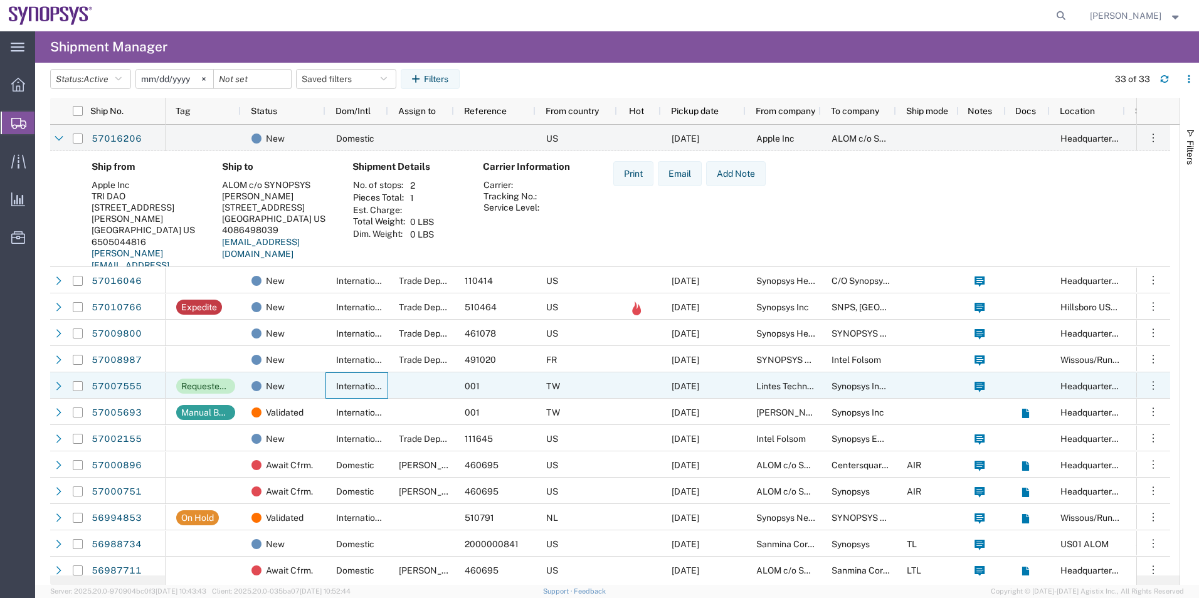
click at [344, 388] on span "International" at bounding box center [361, 386] width 51 height 10
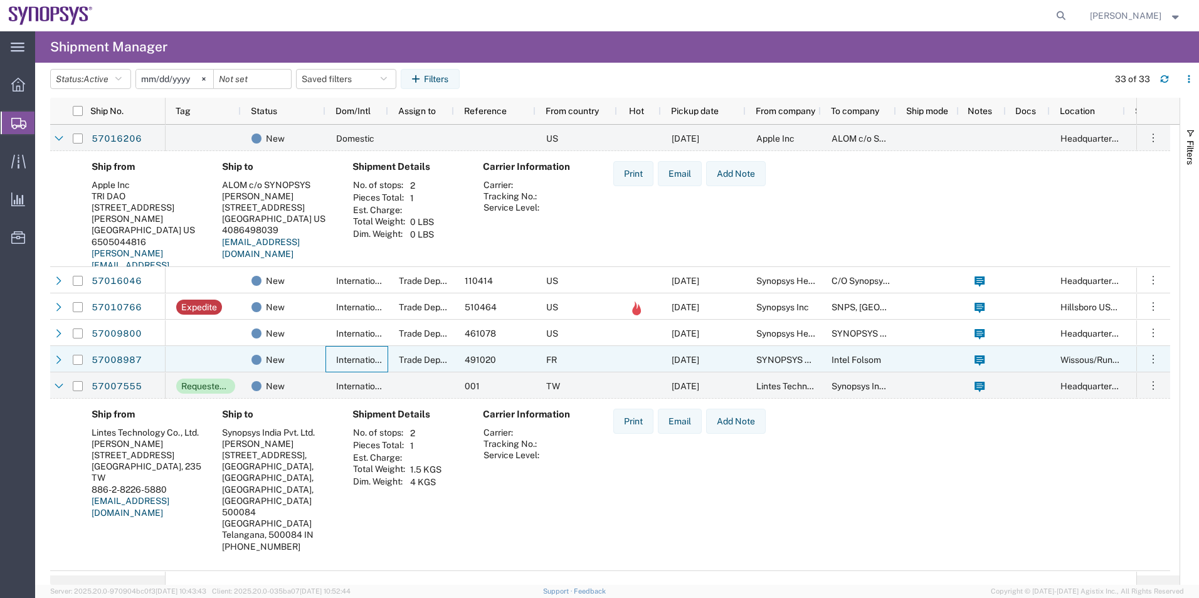
click at [348, 355] on span "International" at bounding box center [361, 360] width 51 height 10
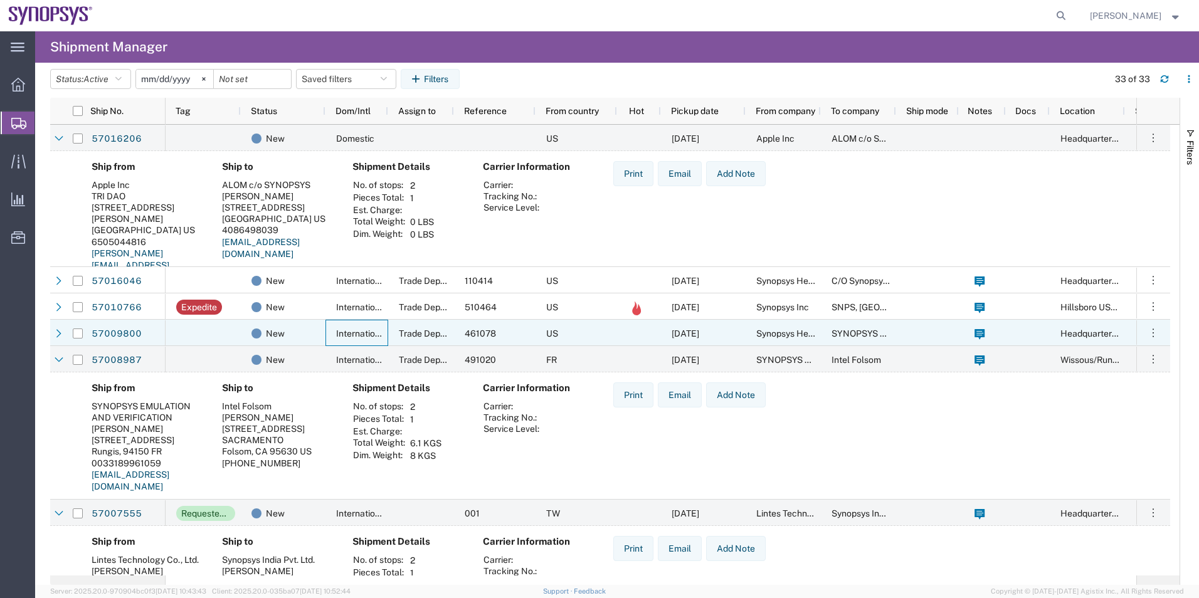
click at [366, 337] on span "International" at bounding box center [361, 334] width 51 height 10
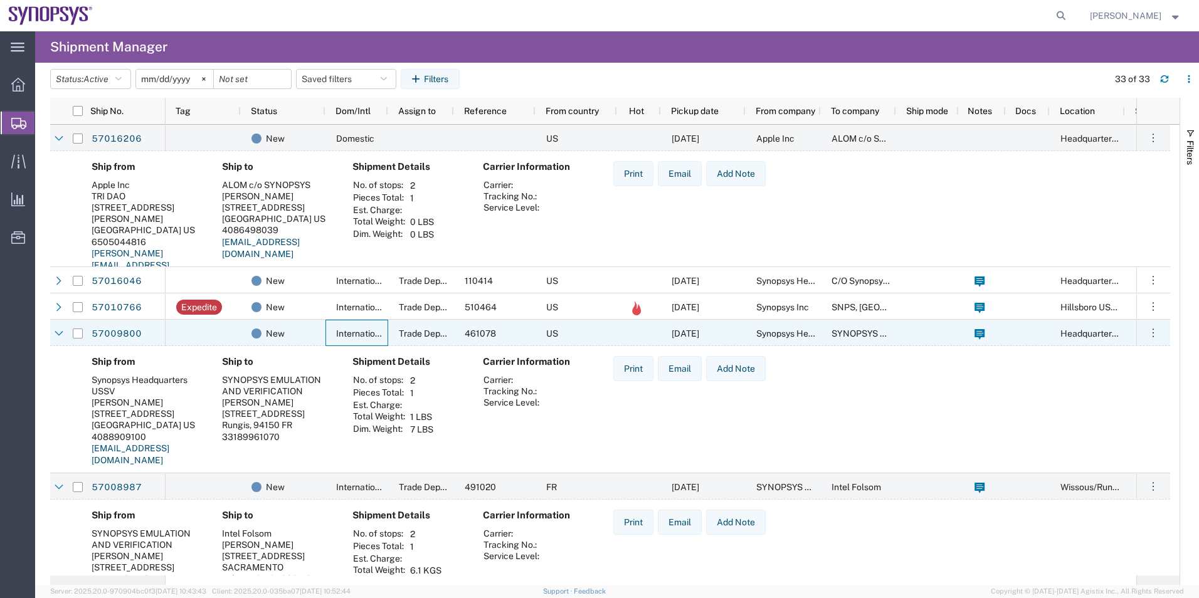
click at [375, 322] on div "International" at bounding box center [356, 333] width 63 height 26
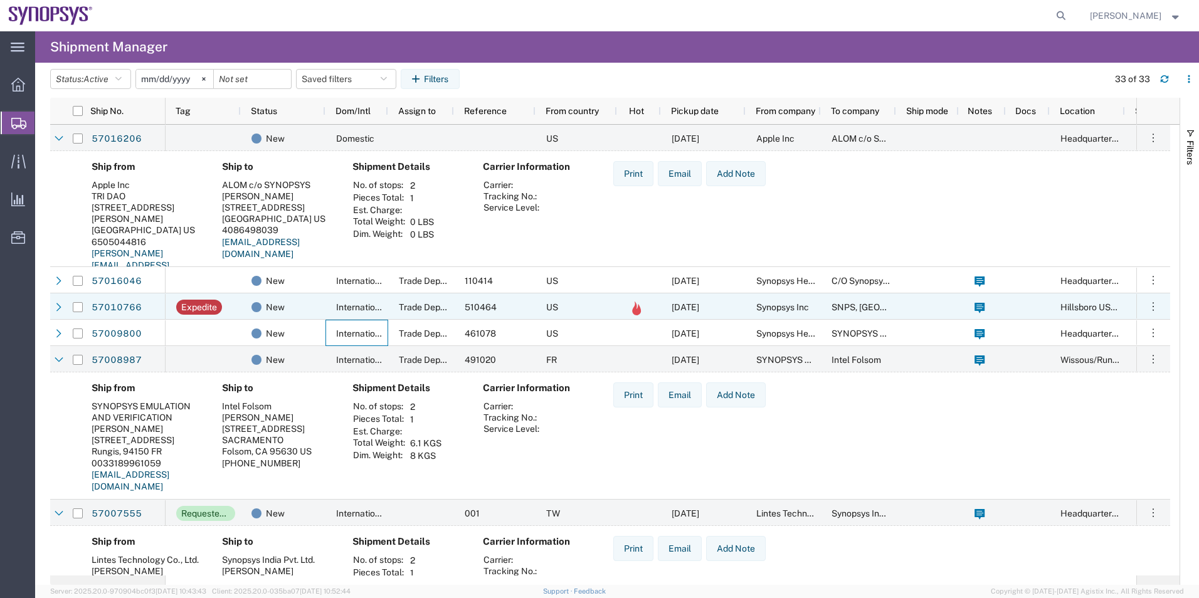
click at [381, 309] on span "International" at bounding box center [361, 307] width 51 height 10
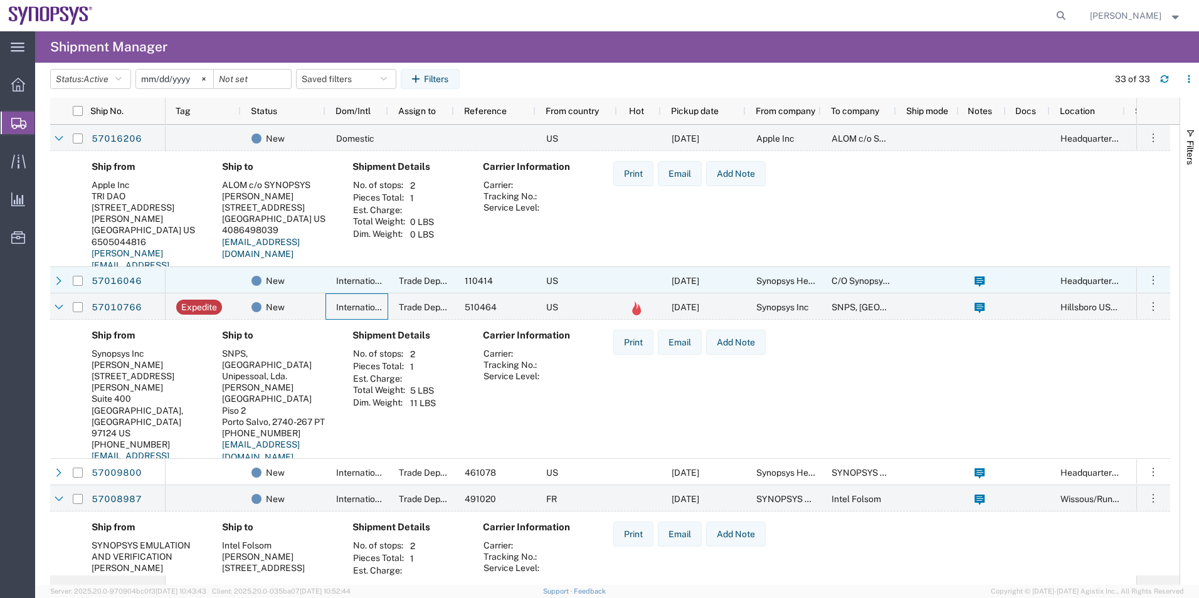
click at [381, 287] on div "International" at bounding box center [356, 280] width 63 height 26
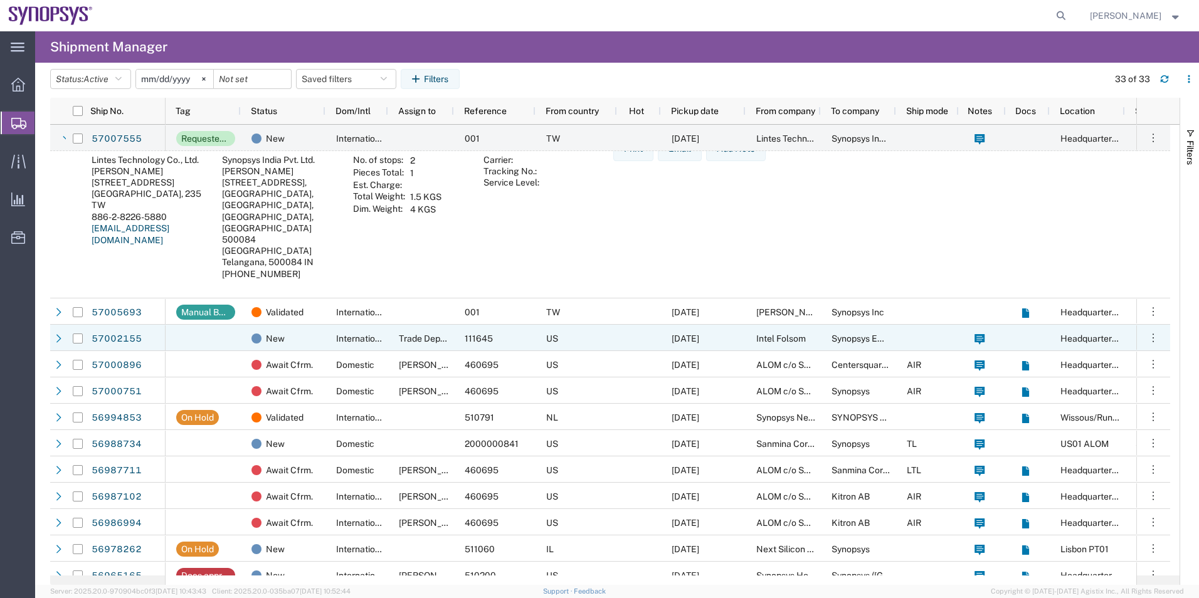
scroll to position [690, 0]
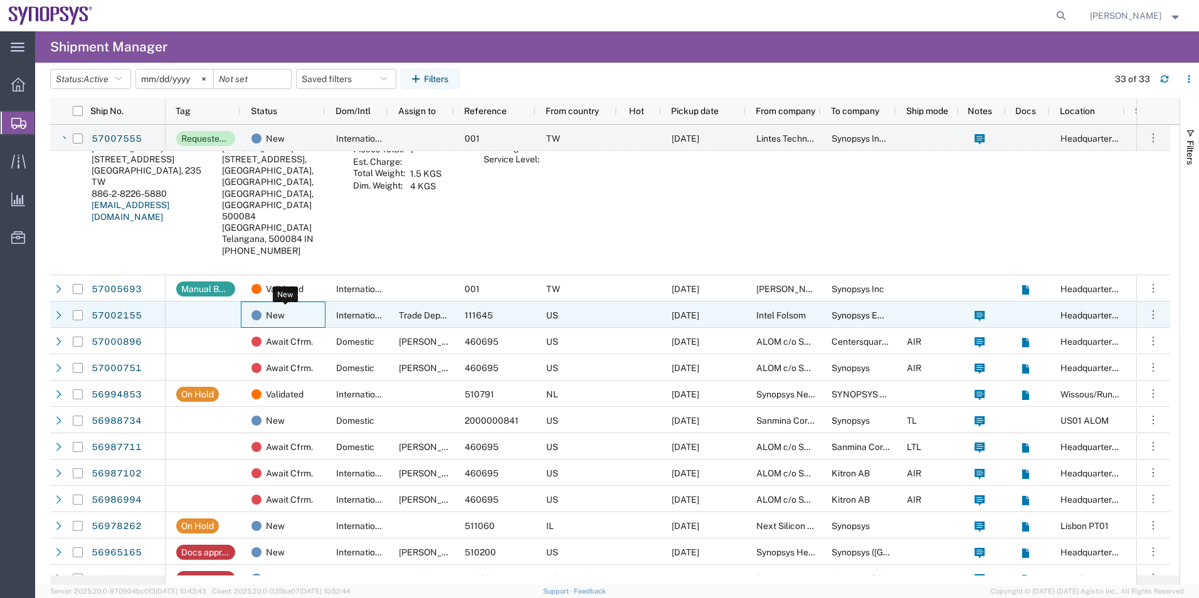
click at [309, 325] on div "New" at bounding box center [285, 315] width 68 height 26
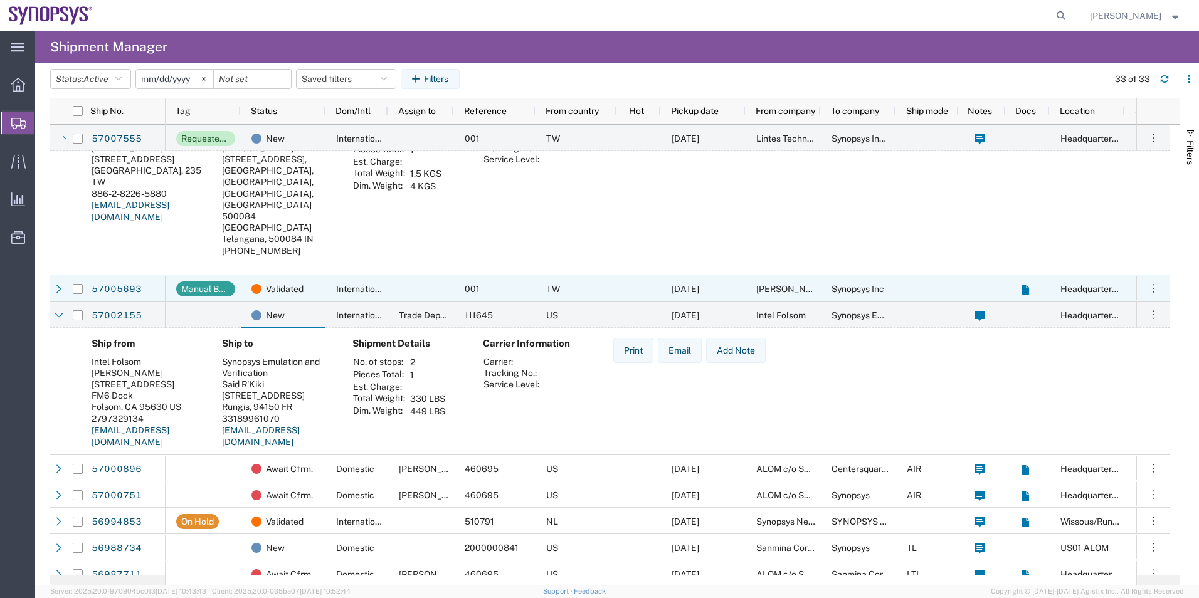
click at [323, 293] on div "Validated" at bounding box center [283, 288] width 85 height 26
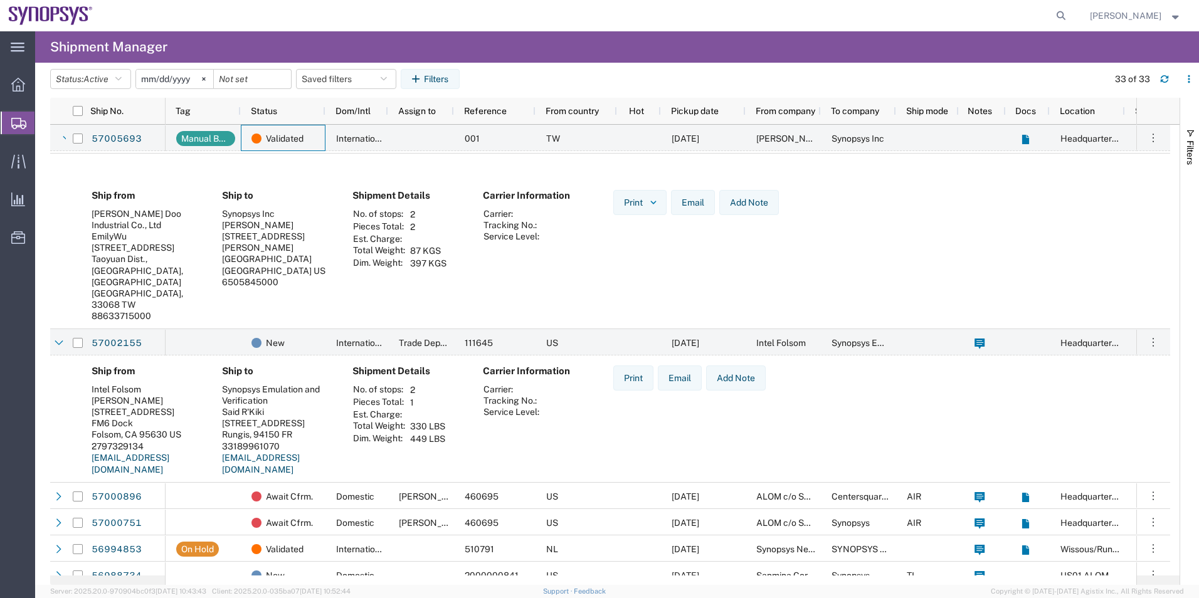
scroll to position [878, 0]
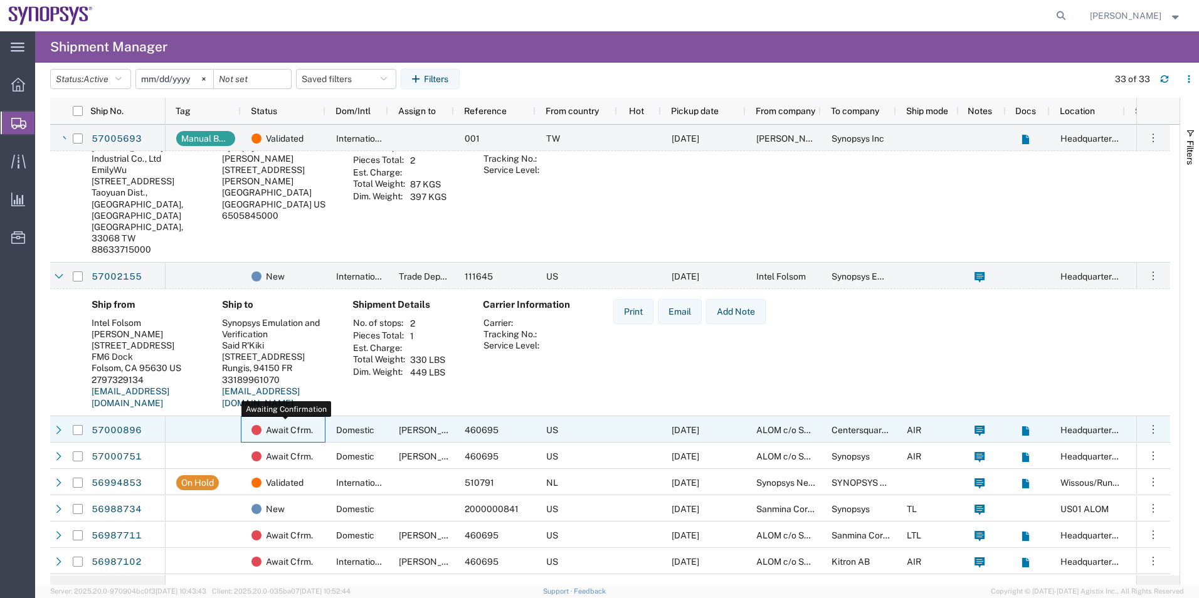
click at [318, 423] on div "Await Cfrm." at bounding box center [285, 430] width 68 height 26
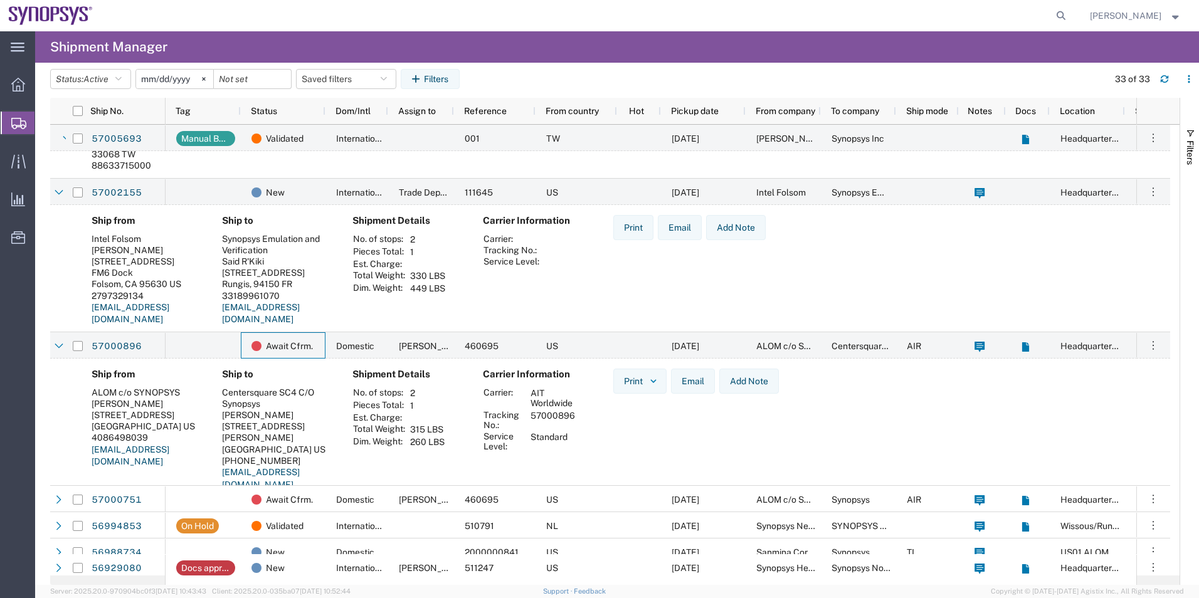
scroll to position [1003, 0]
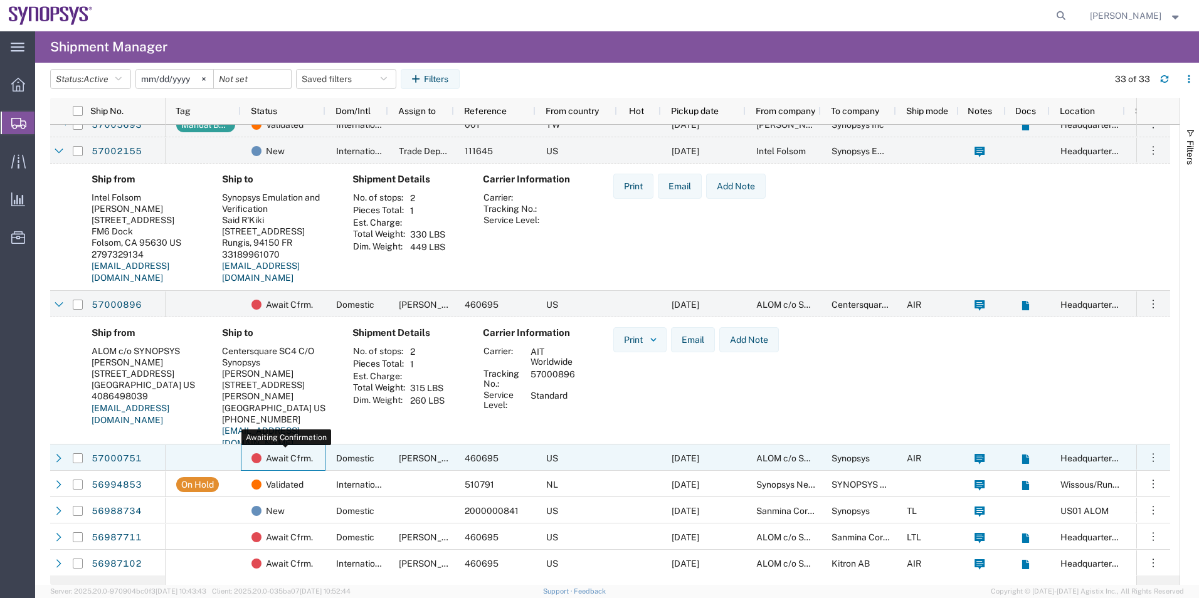
click at [319, 455] on div "Await Cfrm." at bounding box center [285, 458] width 68 height 26
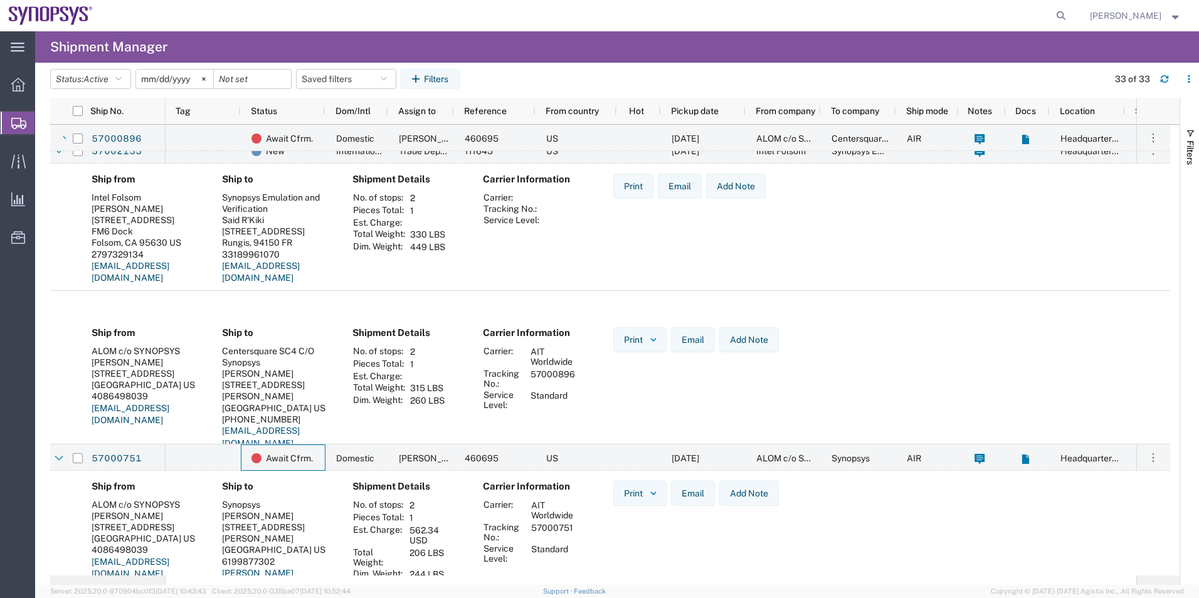
scroll to position [1254, 0]
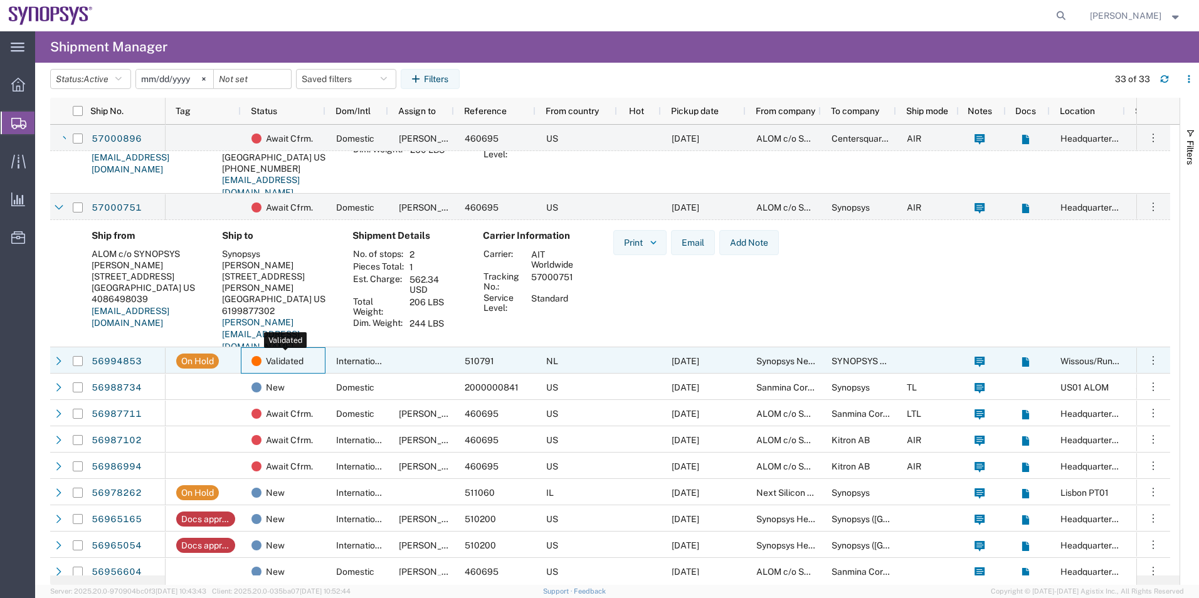
click at [316, 367] on div "Validated" at bounding box center [285, 361] width 68 height 26
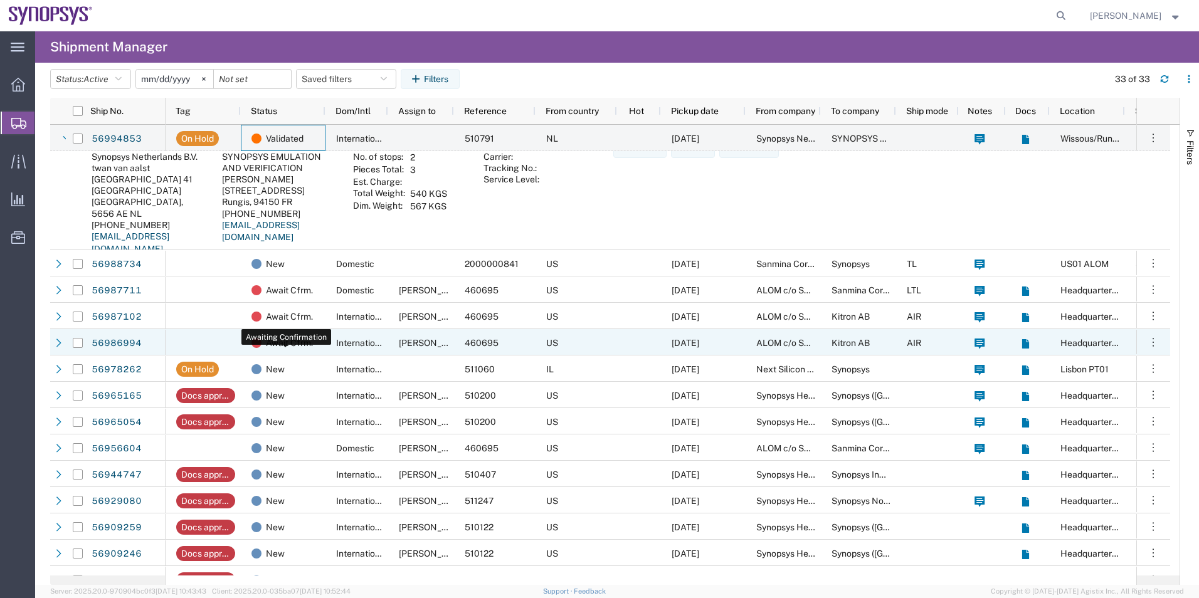
scroll to position [1442, 0]
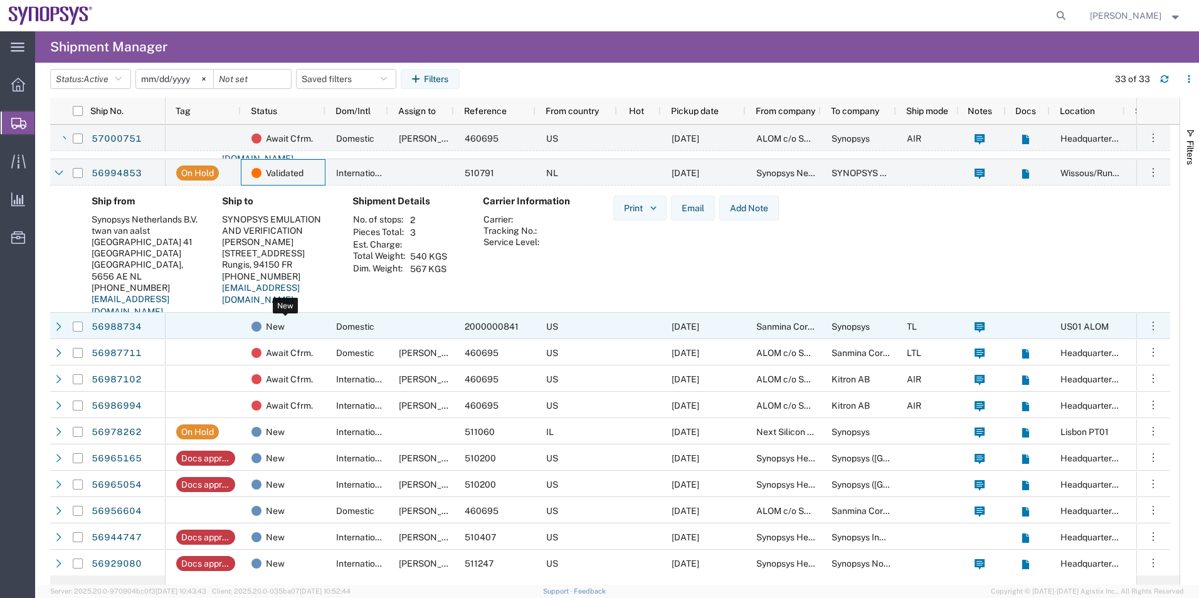
click at [317, 320] on div "New" at bounding box center [285, 326] width 68 height 26
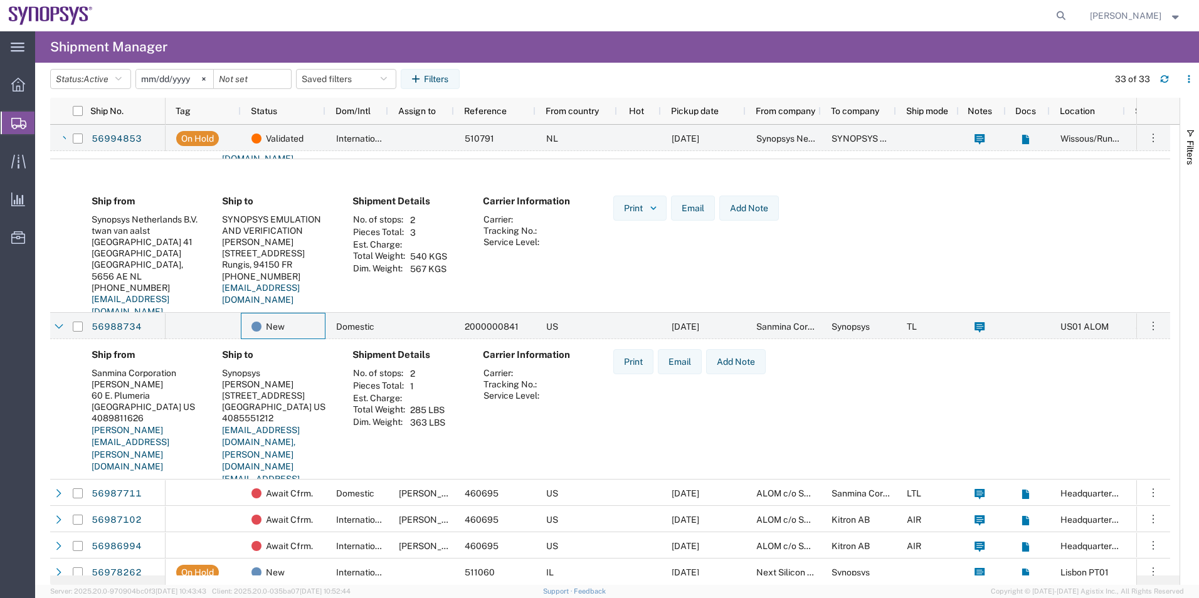
scroll to position [1567, 0]
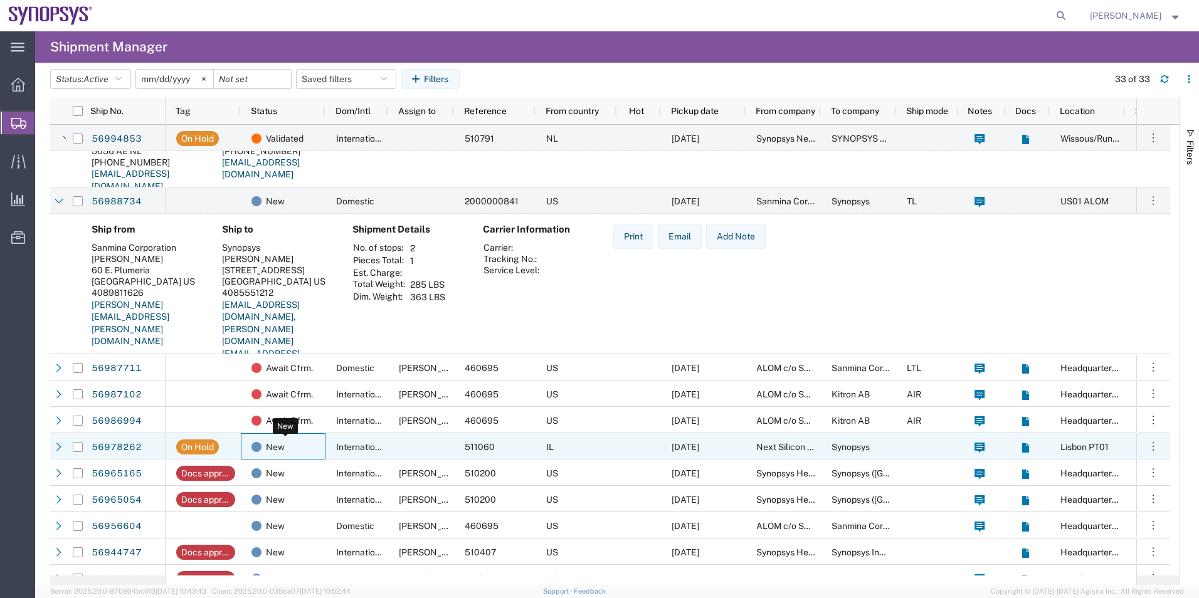
click at [302, 447] on div "New" at bounding box center [285, 447] width 68 height 26
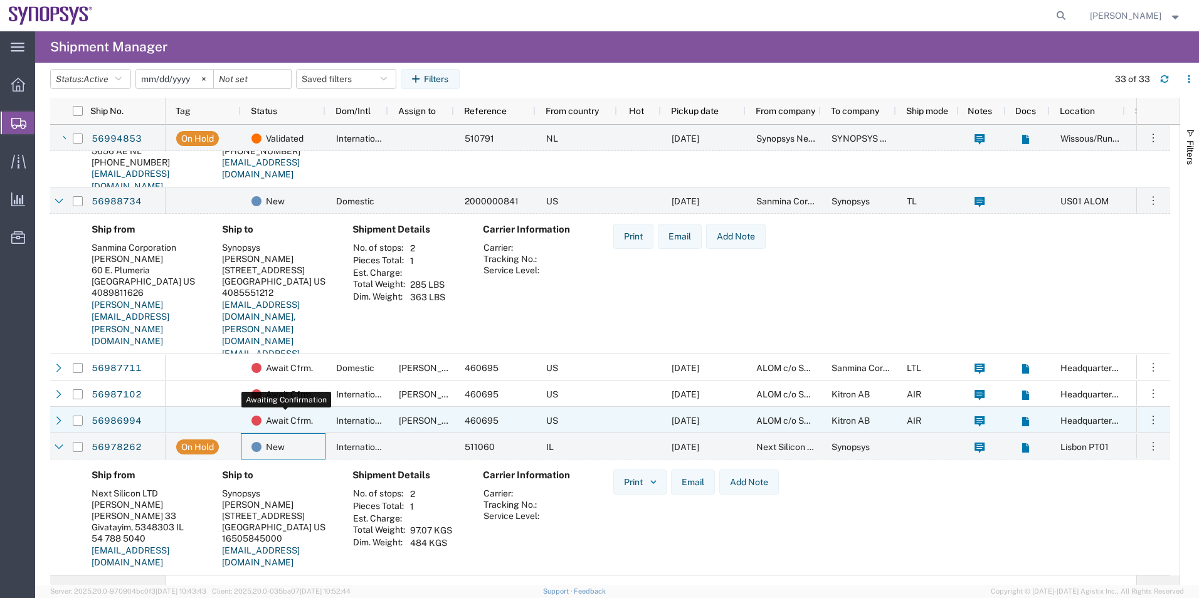
click at [318, 417] on div "Await Cfrm." at bounding box center [285, 421] width 68 height 26
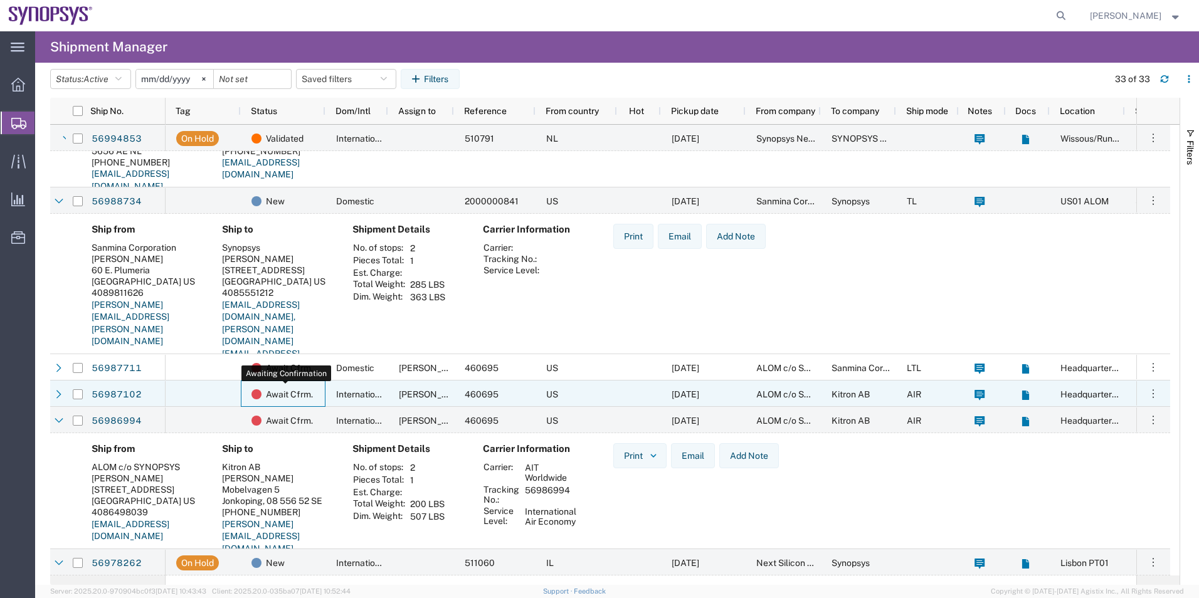
click at [313, 397] on div "Await Cfrm." at bounding box center [285, 394] width 68 height 26
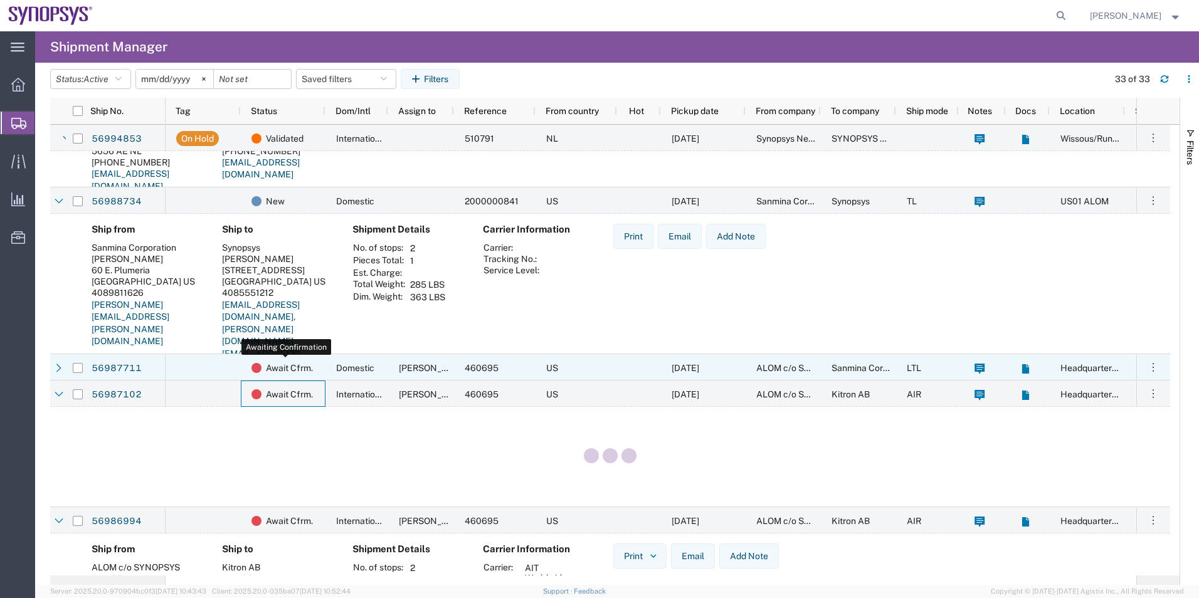
click at [319, 367] on div "Await Cfrm." at bounding box center [285, 368] width 68 height 26
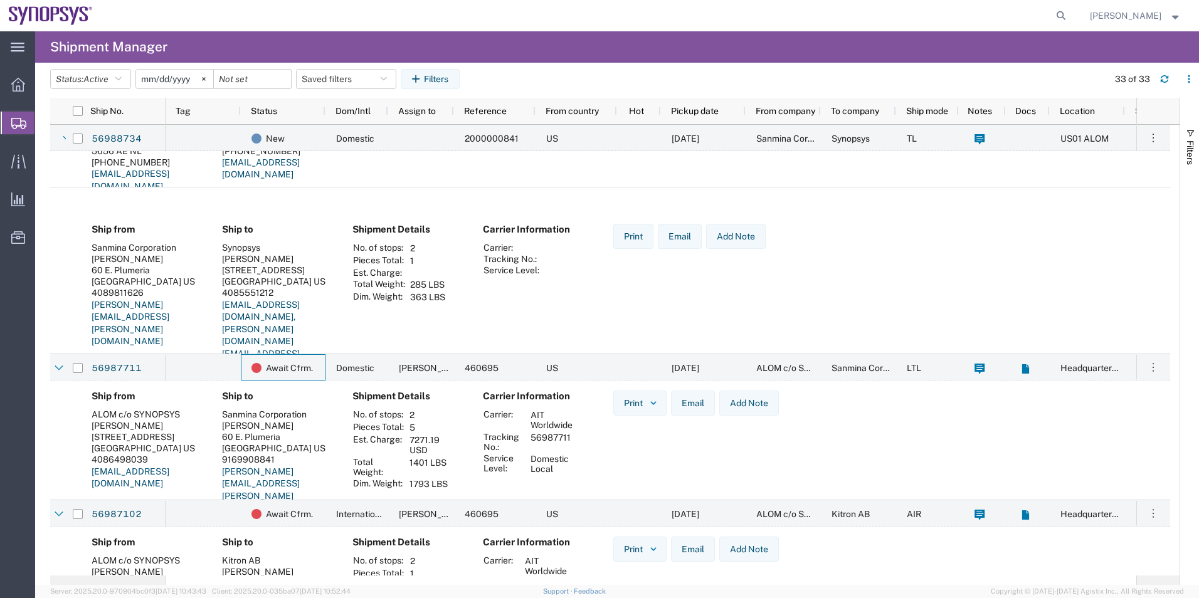
scroll to position [0, 0]
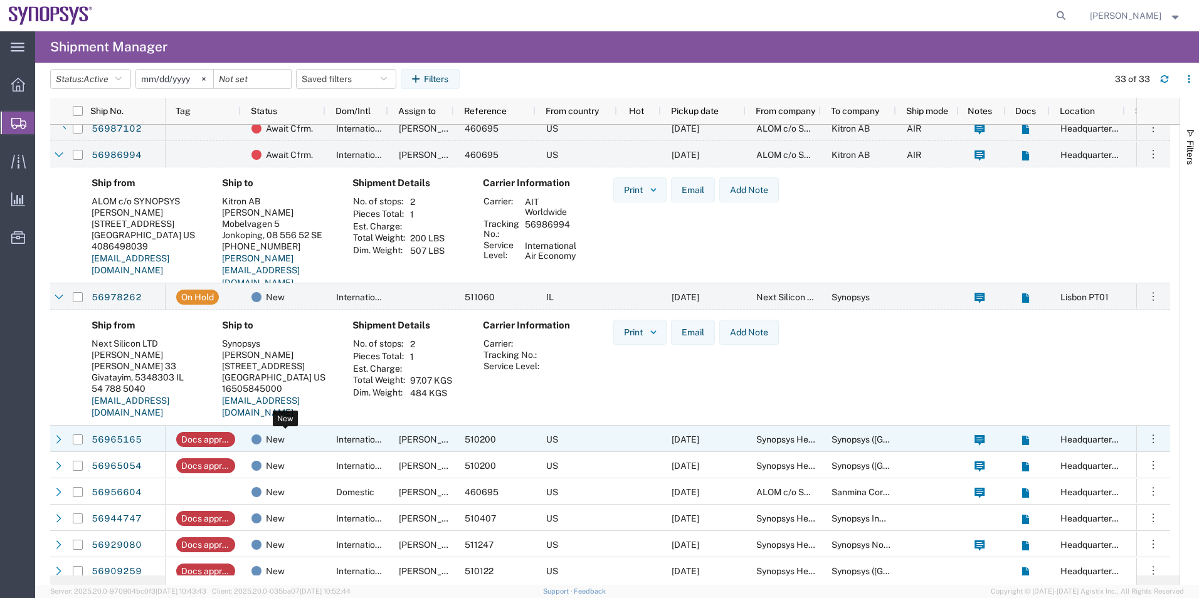
click at [318, 433] on div "New" at bounding box center [285, 439] width 68 height 26
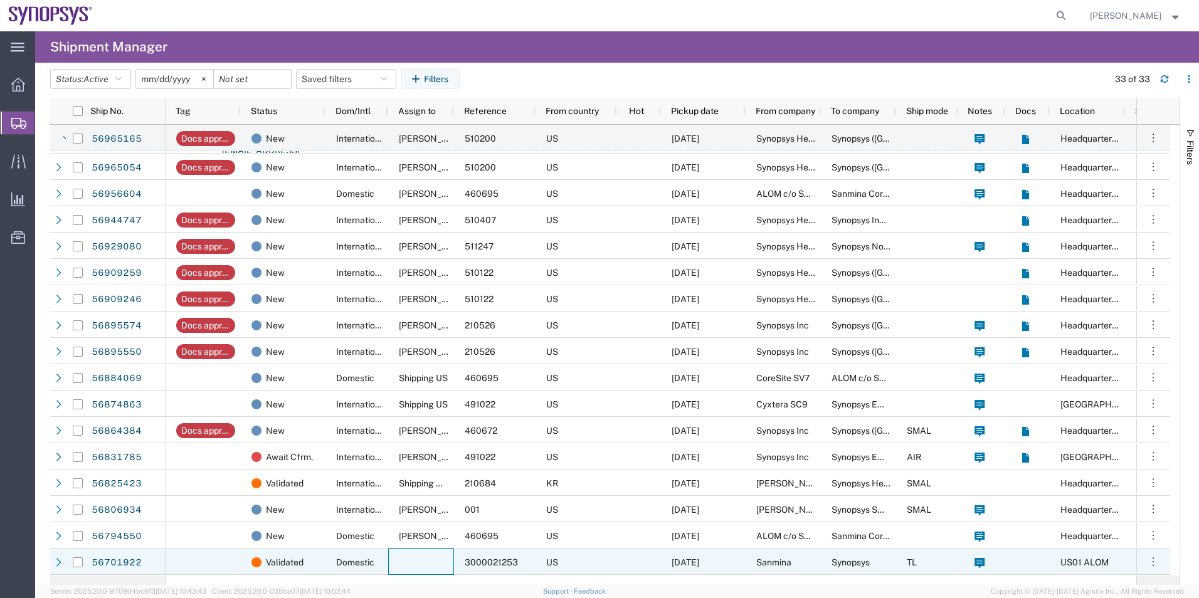
click at [407, 556] on div at bounding box center [421, 562] width 66 height 26
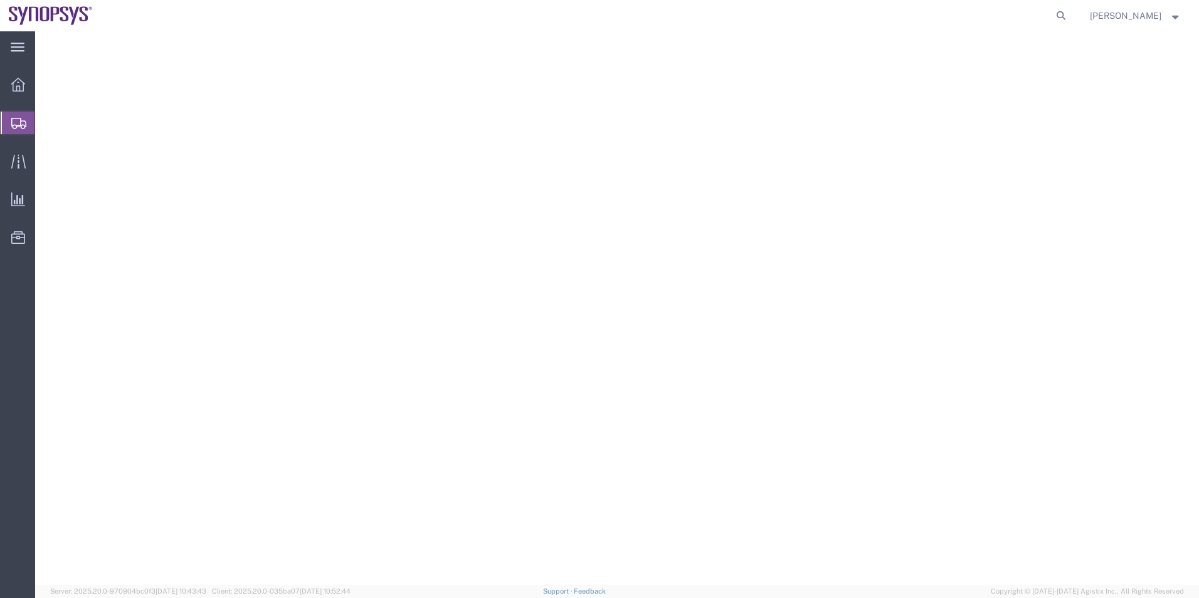
select select
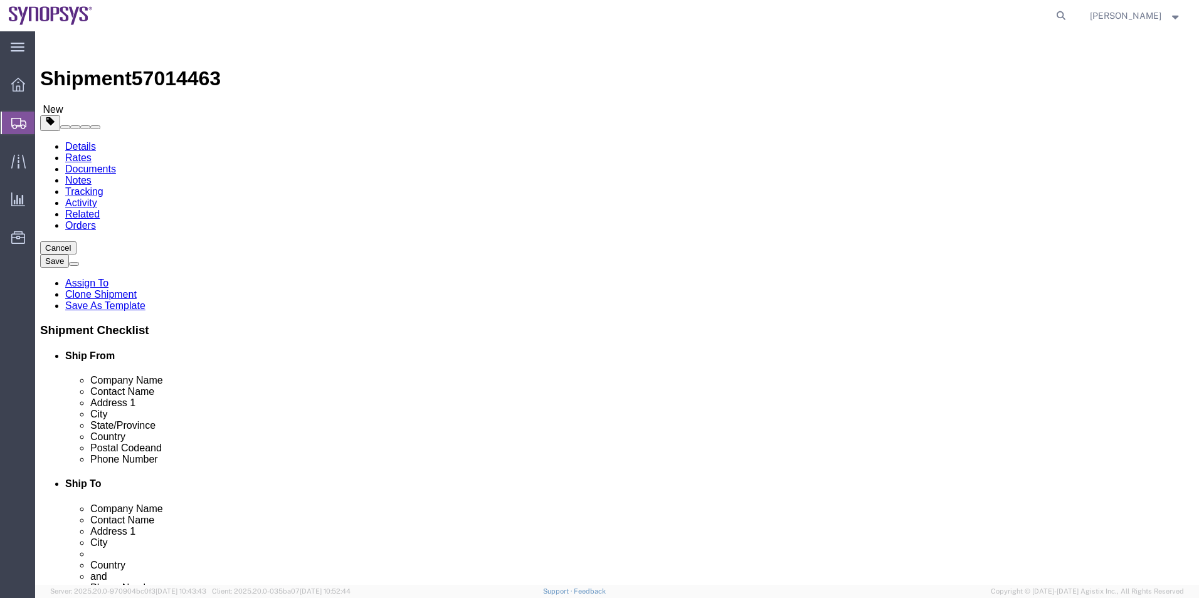
click icon
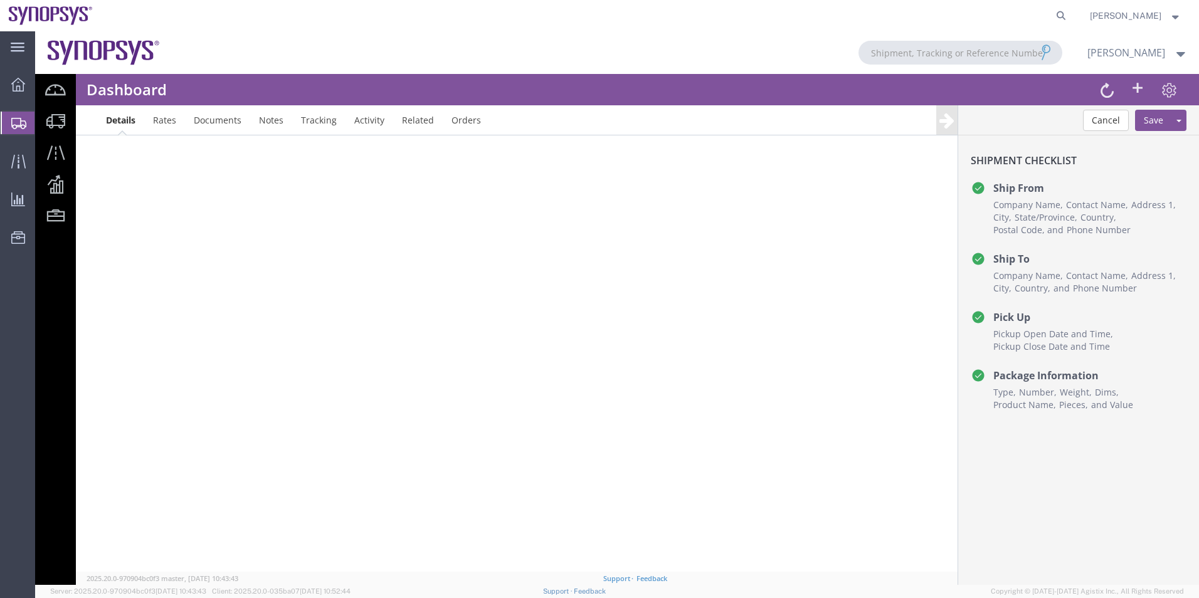
scroll to position [125, 0]
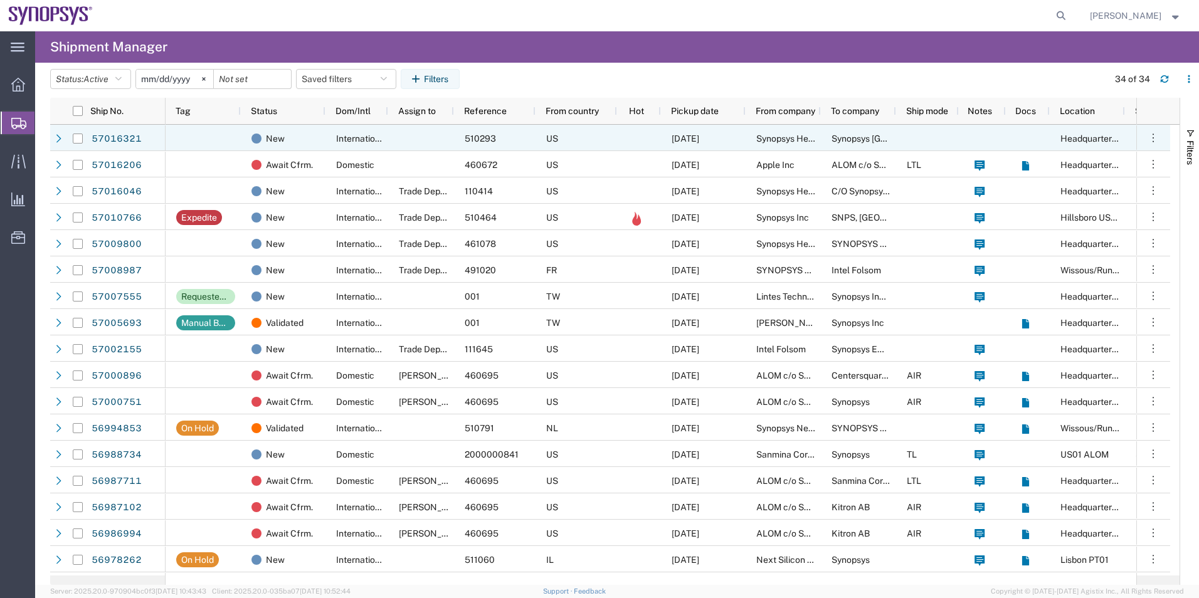
click at [426, 129] on div at bounding box center [421, 138] width 66 height 26
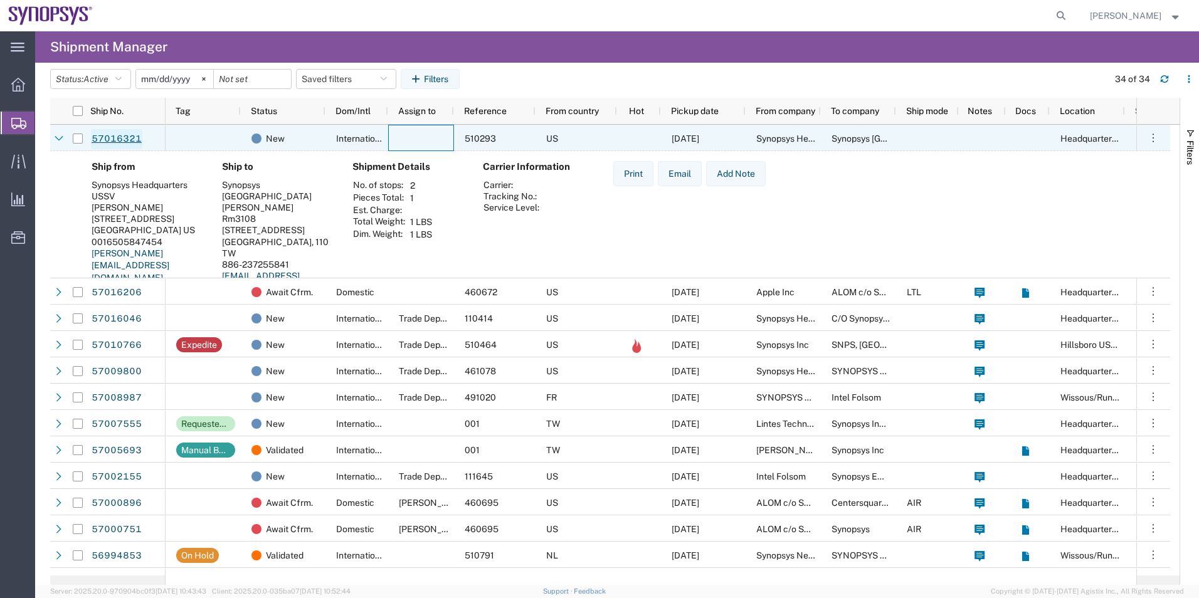
click at [112, 139] on link "57016321" at bounding box center [116, 139] width 51 height 20
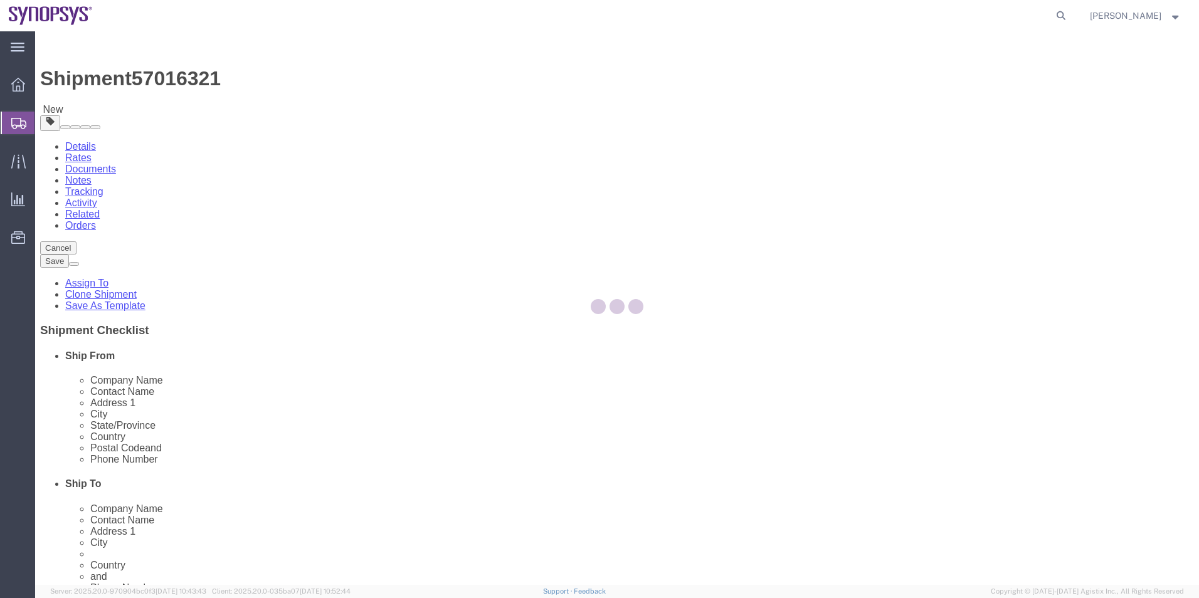
select select "63204"
select select "63168"
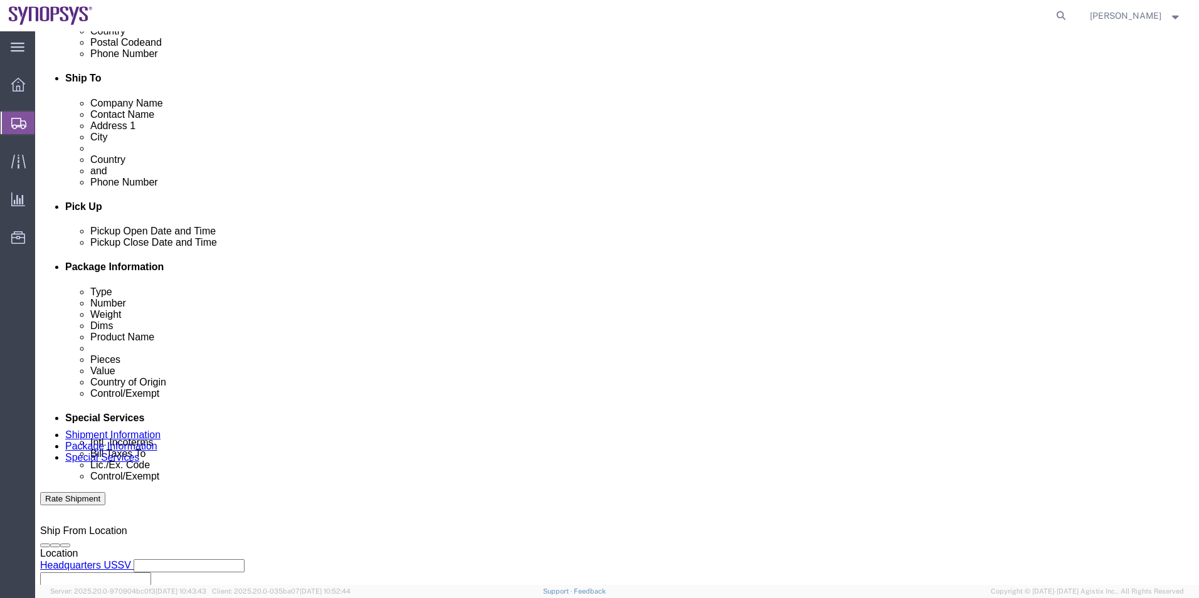
scroll to position [398, 0]
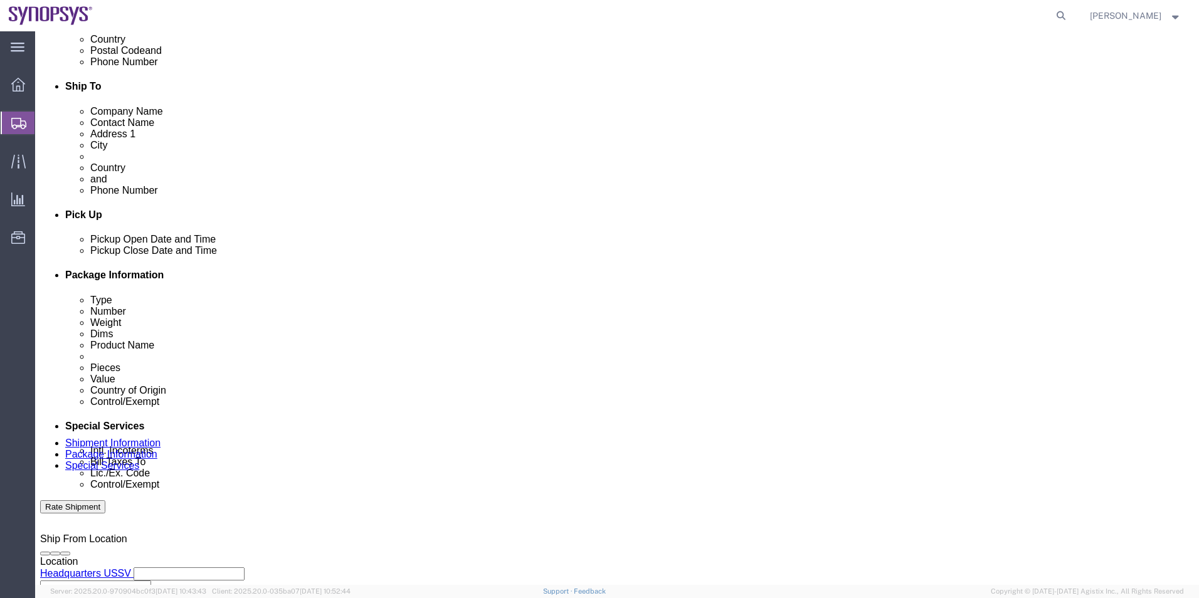
click link "Package Information"
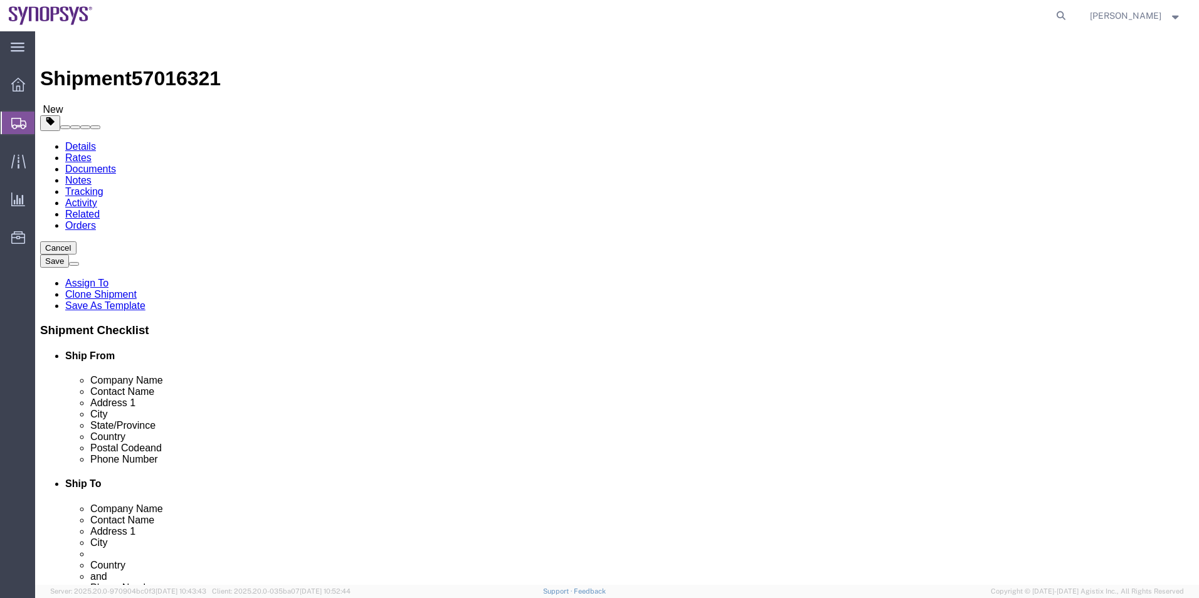
click div "Pieces: 1.00 Each Total value: 1.00 USD"
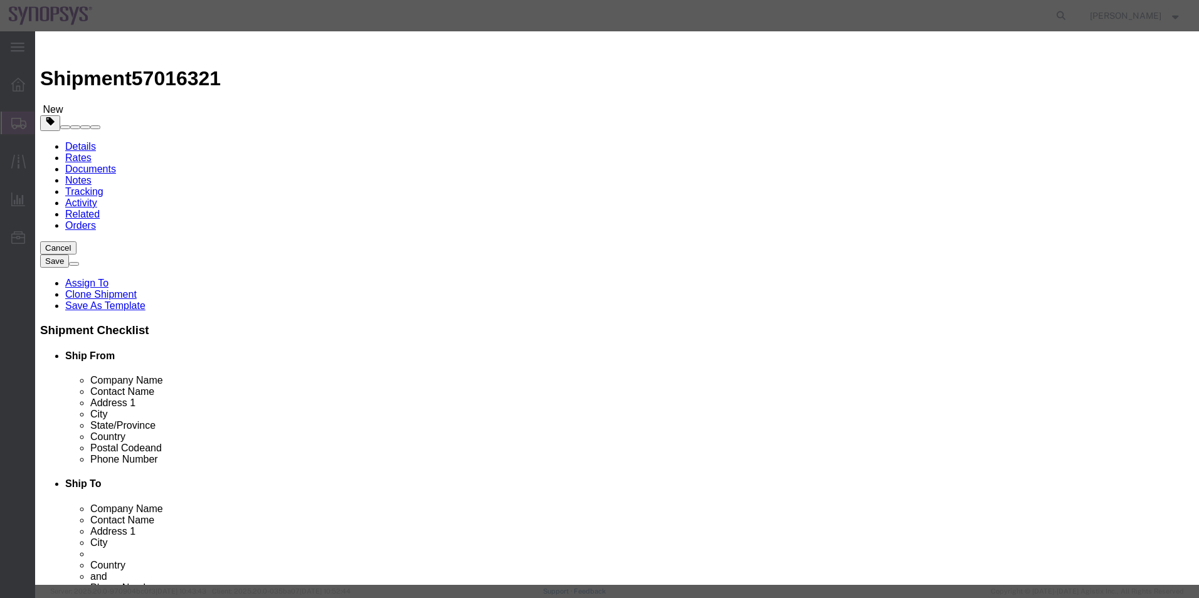
type input "4802.62.1000"
drag, startPoint x: 729, startPoint y: 450, endPoint x: 694, endPoint y: 459, distance: 35.6
click div "HTS/Tariff Code 4802.62.1000 4802.62.1000 ECCN 0000 Control/Exempt Select ATF B…"
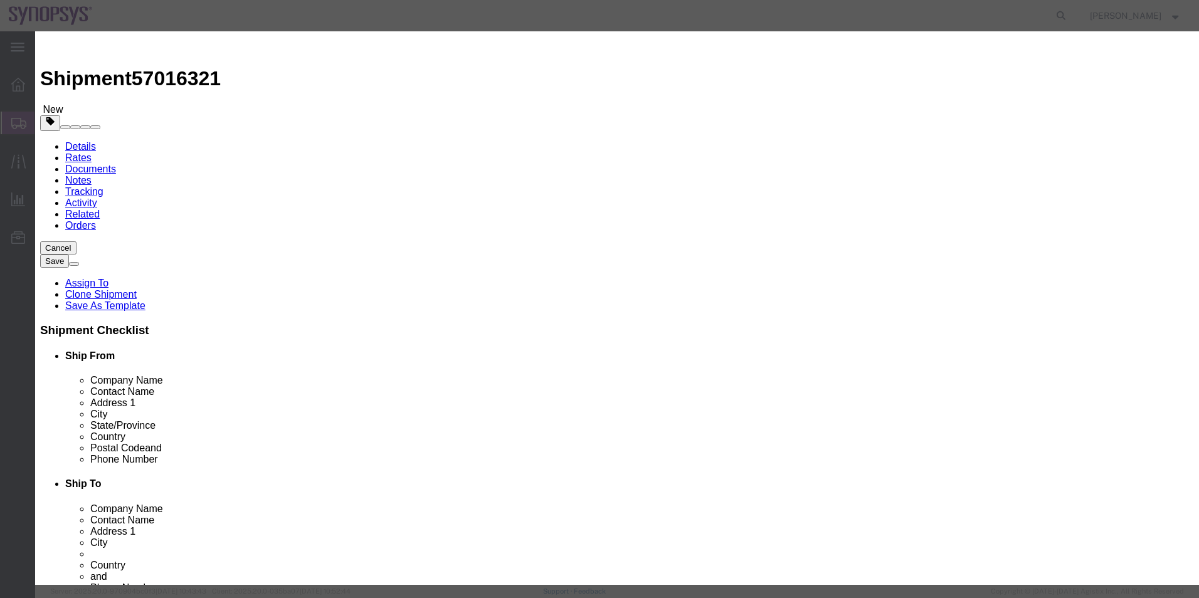
type input "EAR99"
click button "Save & Close"
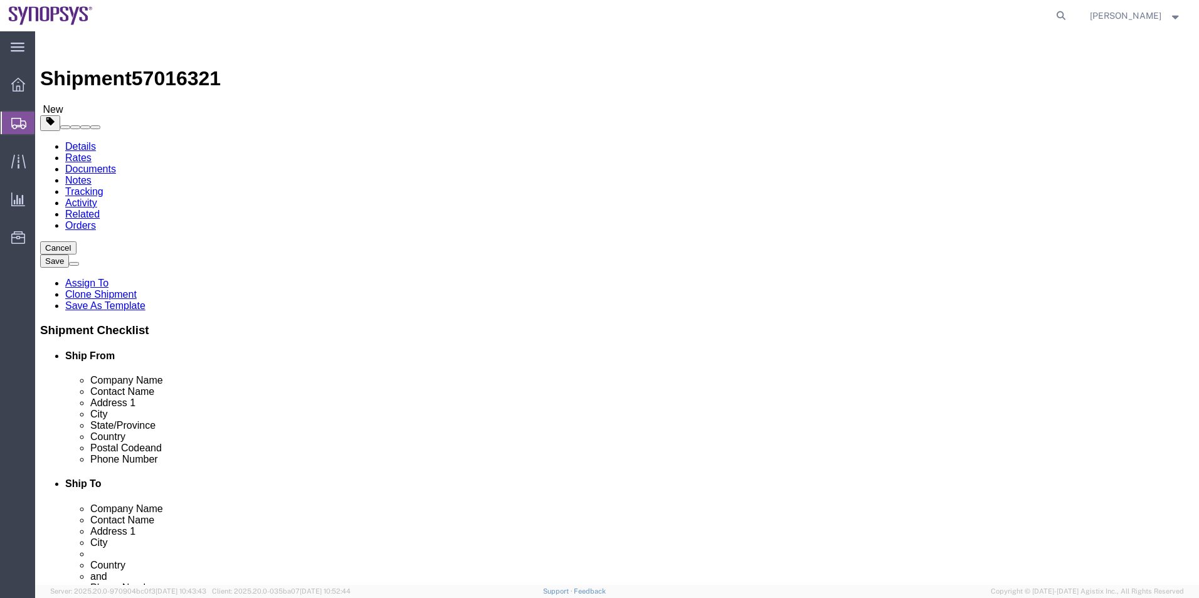
click icon
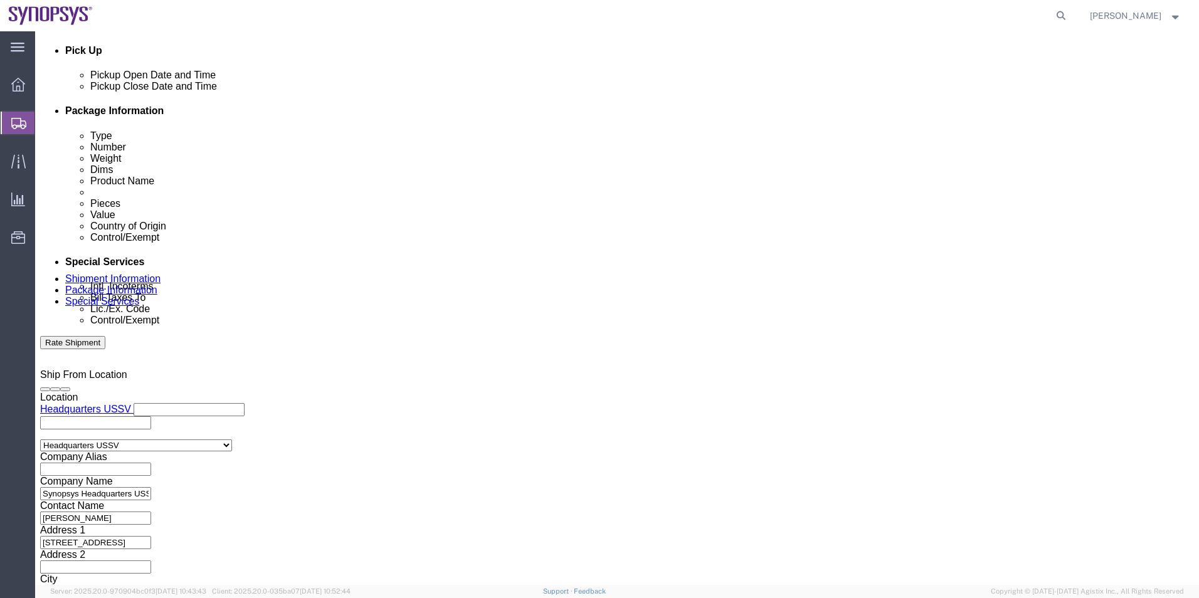
scroll to position [502, 0]
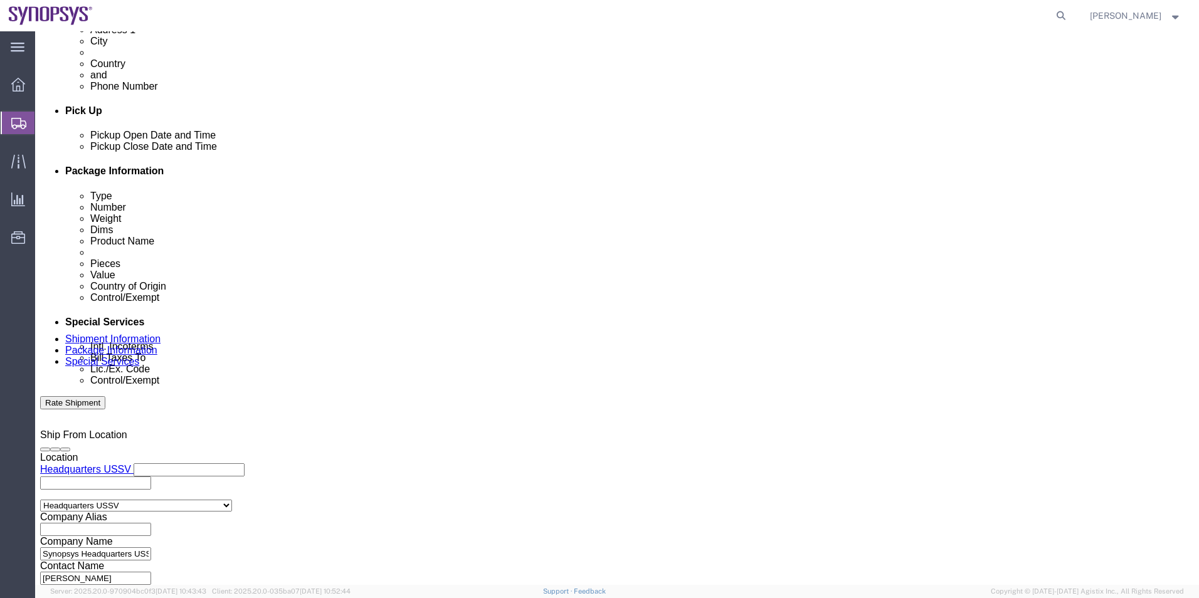
click select "Select Carriage Insurance Paid Carriage Paid To Cost and Freight Cost Insurance…"
select select "DDP"
click select "Select Carriage Insurance Paid Carriage Paid To Cost and Freight Cost Insurance…"
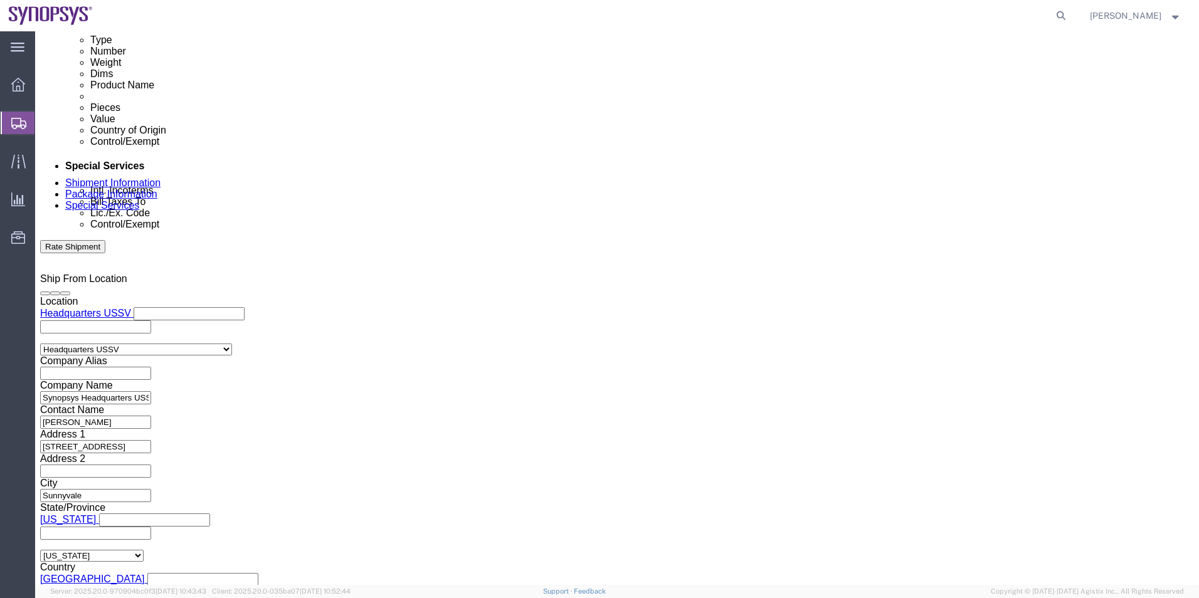
scroll to position [752, 0]
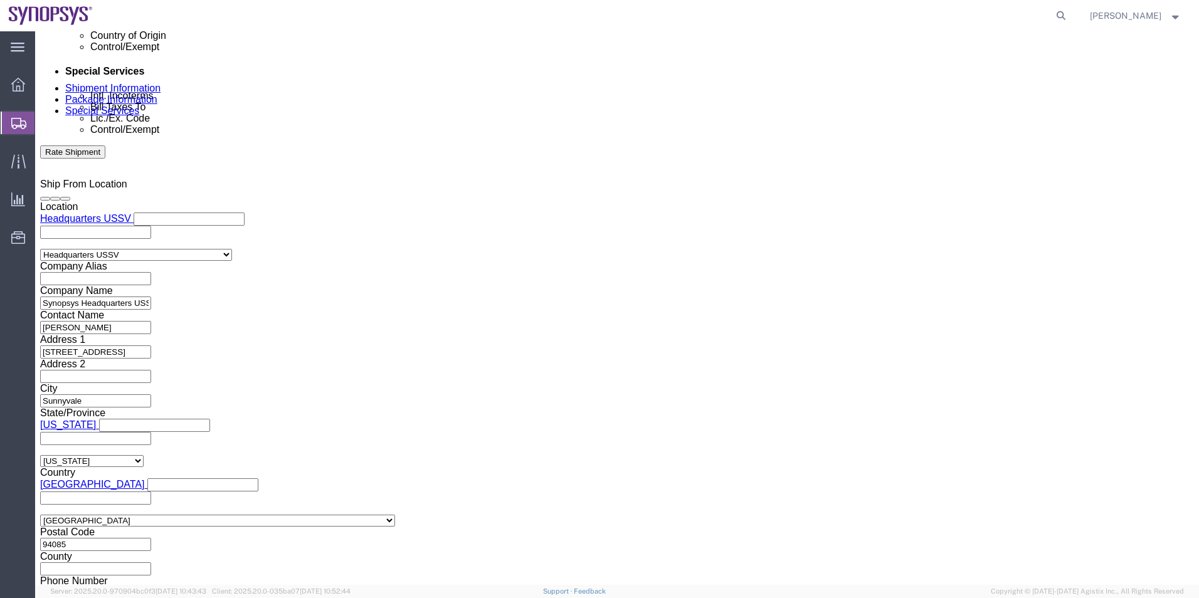
click textarea
type textarea "Please see attached. -[GEOGRAPHIC_DATA]"
click select "Select AES-Direct EEI Carrier File EEI EEI Exempt"
select select "EXEM"
click select "Select AES-Direct EEI Carrier File EEI EEI Exempt"
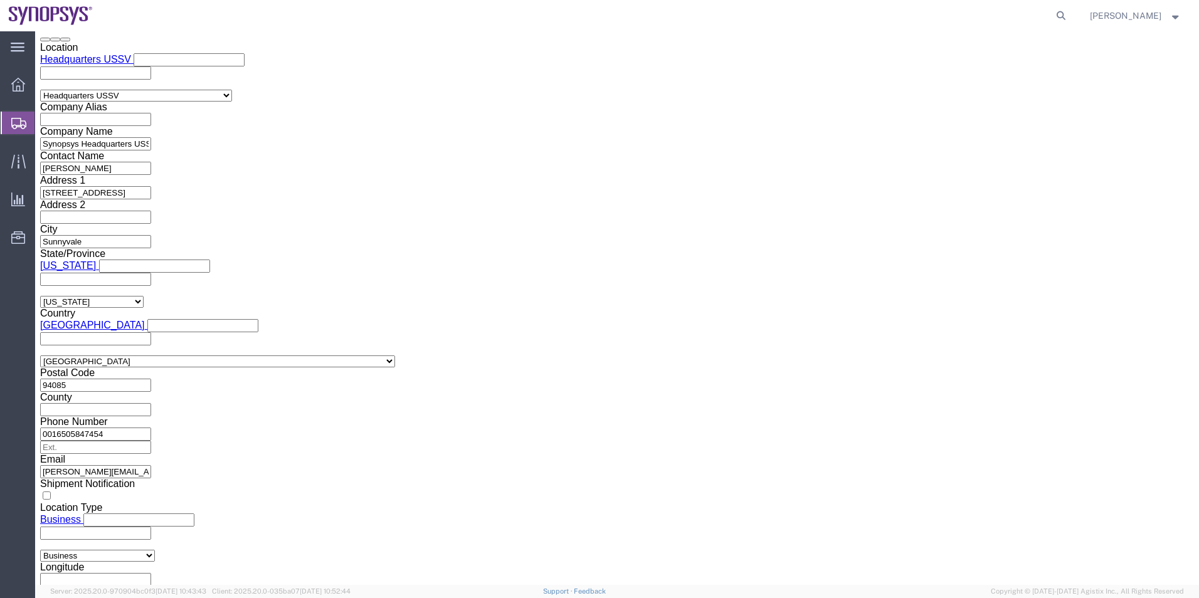
scroll to position [1003, 0]
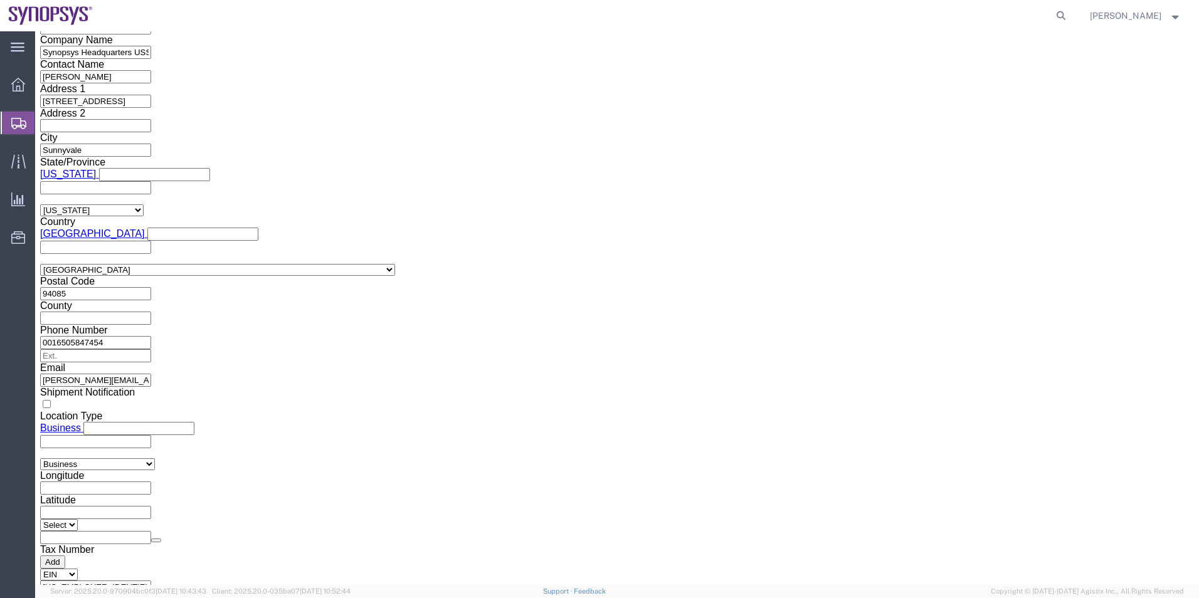
click button "Rate Shipment"
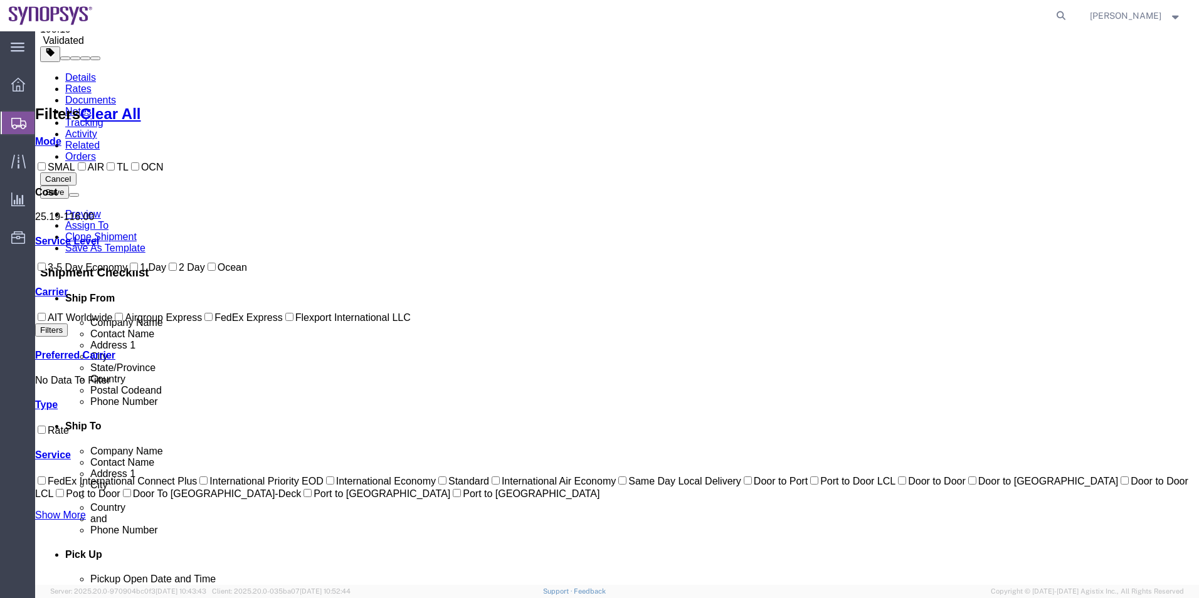
scroll to position [0, 0]
